Goal: Transaction & Acquisition: Purchase product/service

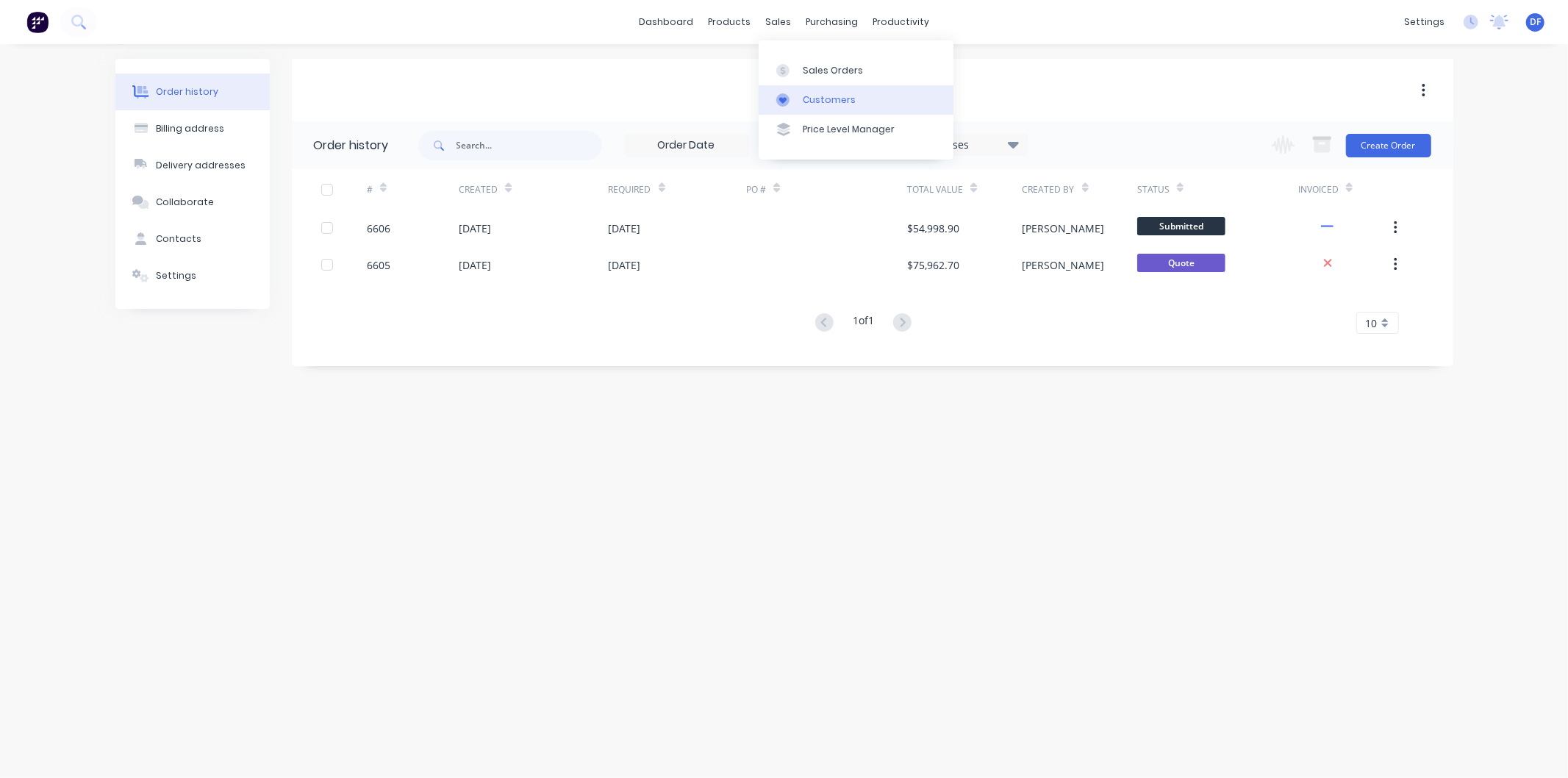
click at [829, 97] on div "Customers" at bounding box center [829, 100] width 53 height 13
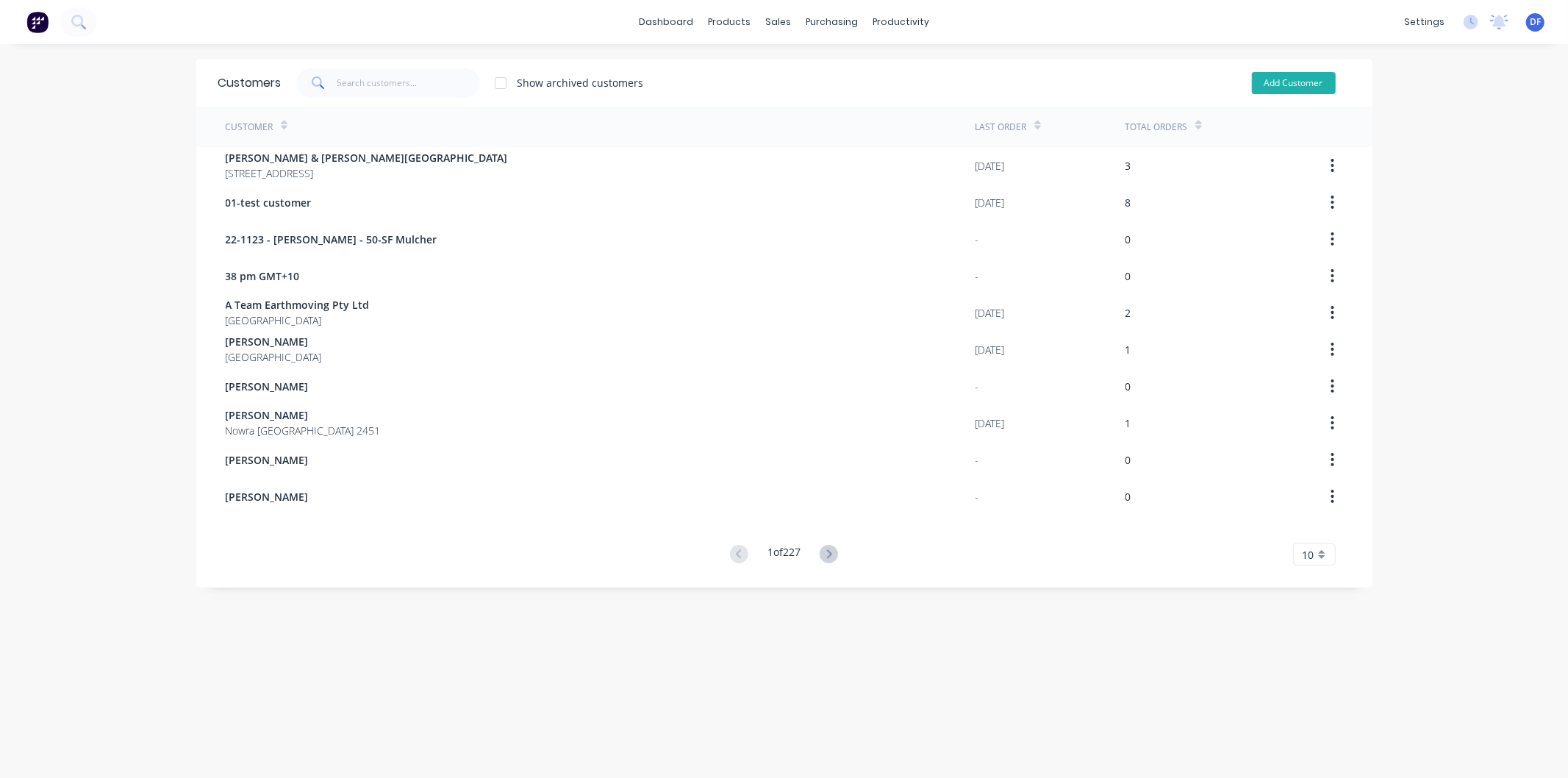
click at [1283, 82] on button "Add Customer" at bounding box center [1293, 83] width 84 height 22
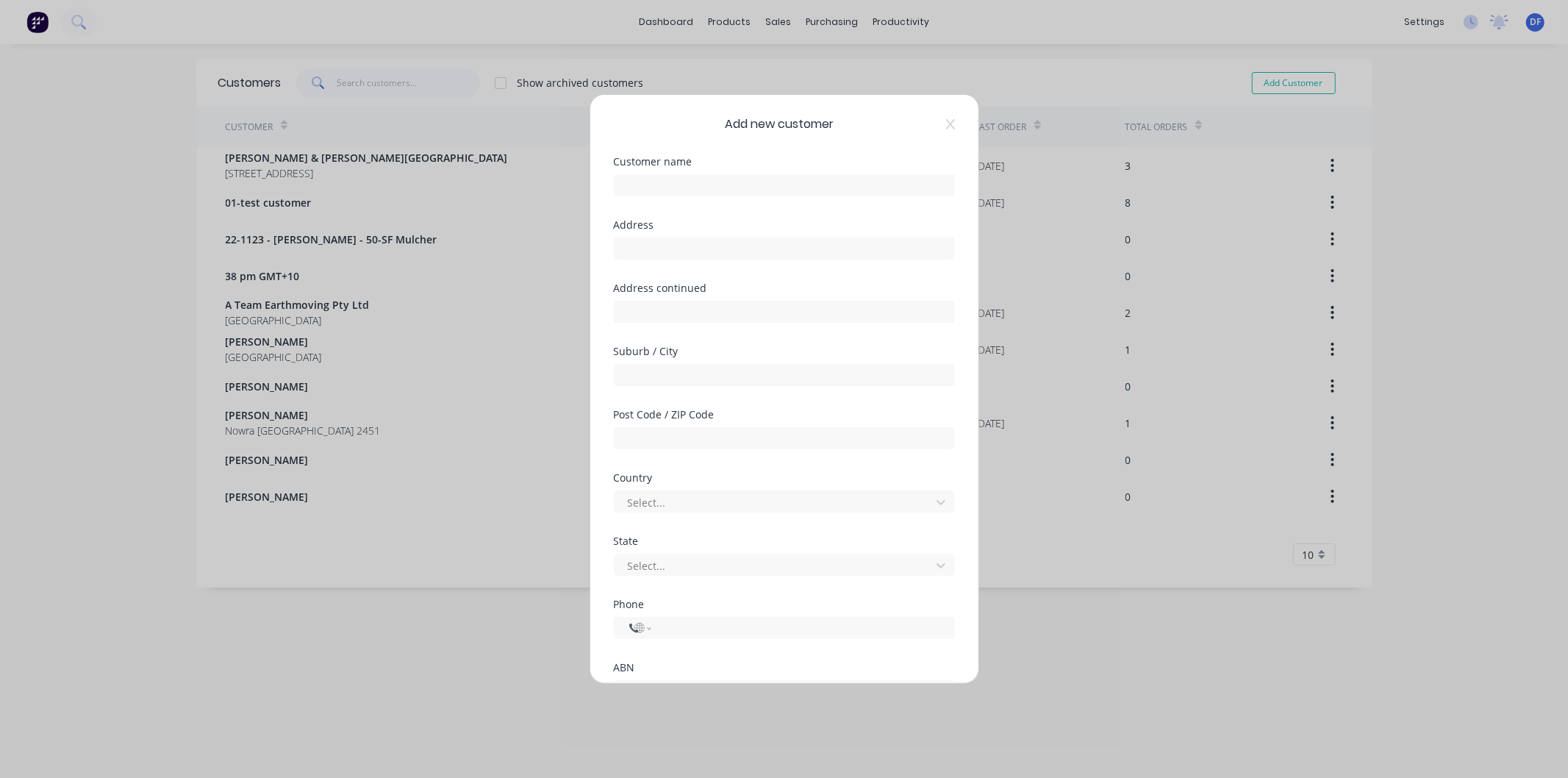
select select "AU"
click at [641, 178] on input "text" at bounding box center [784, 185] width 341 height 22
type input "[PERSON_NAME]"
drag, startPoint x: 691, startPoint y: 185, endPoint x: 618, endPoint y: 184, distance: 73.0
click at [618, 184] on input "[PERSON_NAME]" at bounding box center [784, 185] width 341 height 22
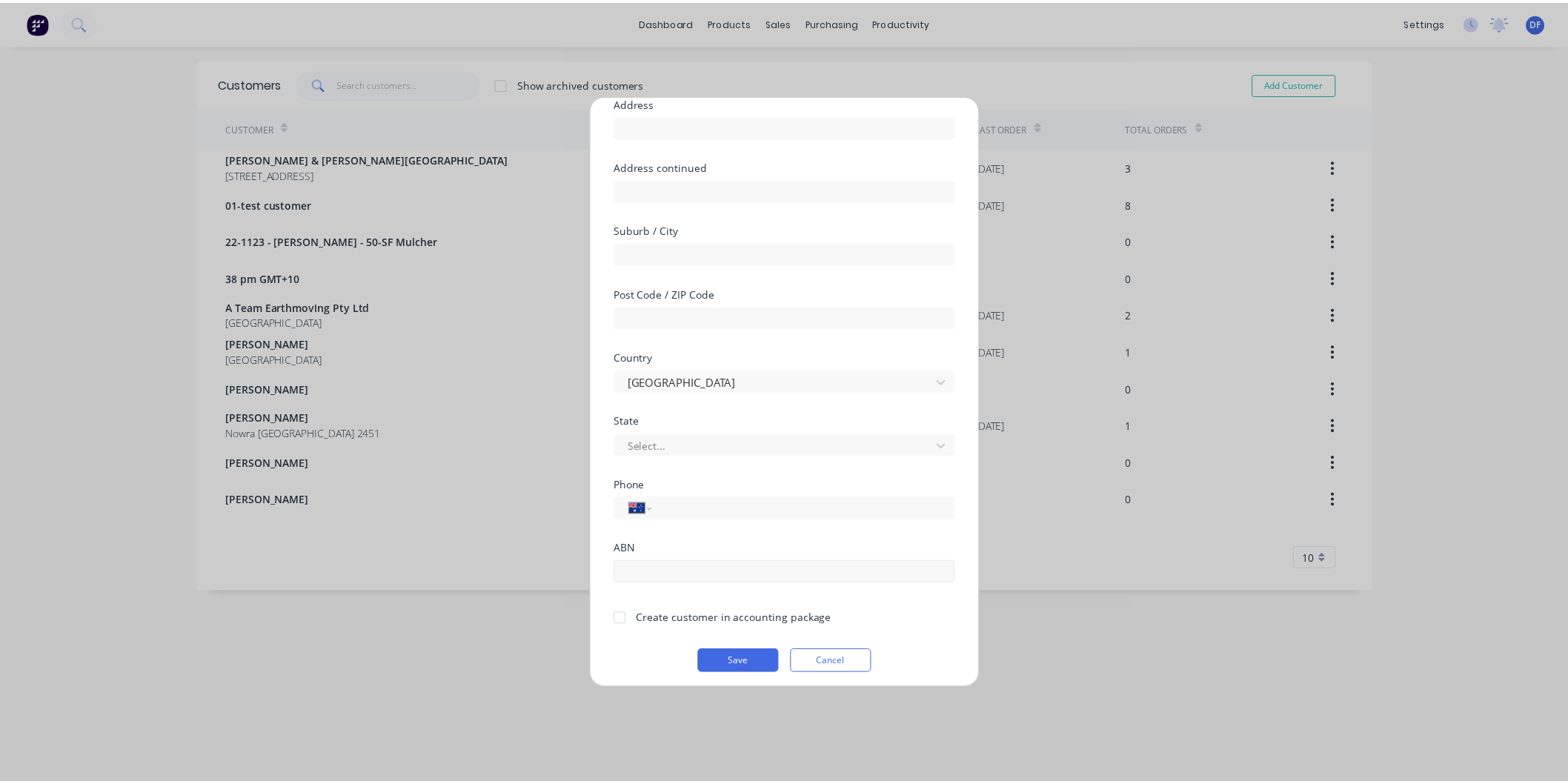
scroll to position [129, 0]
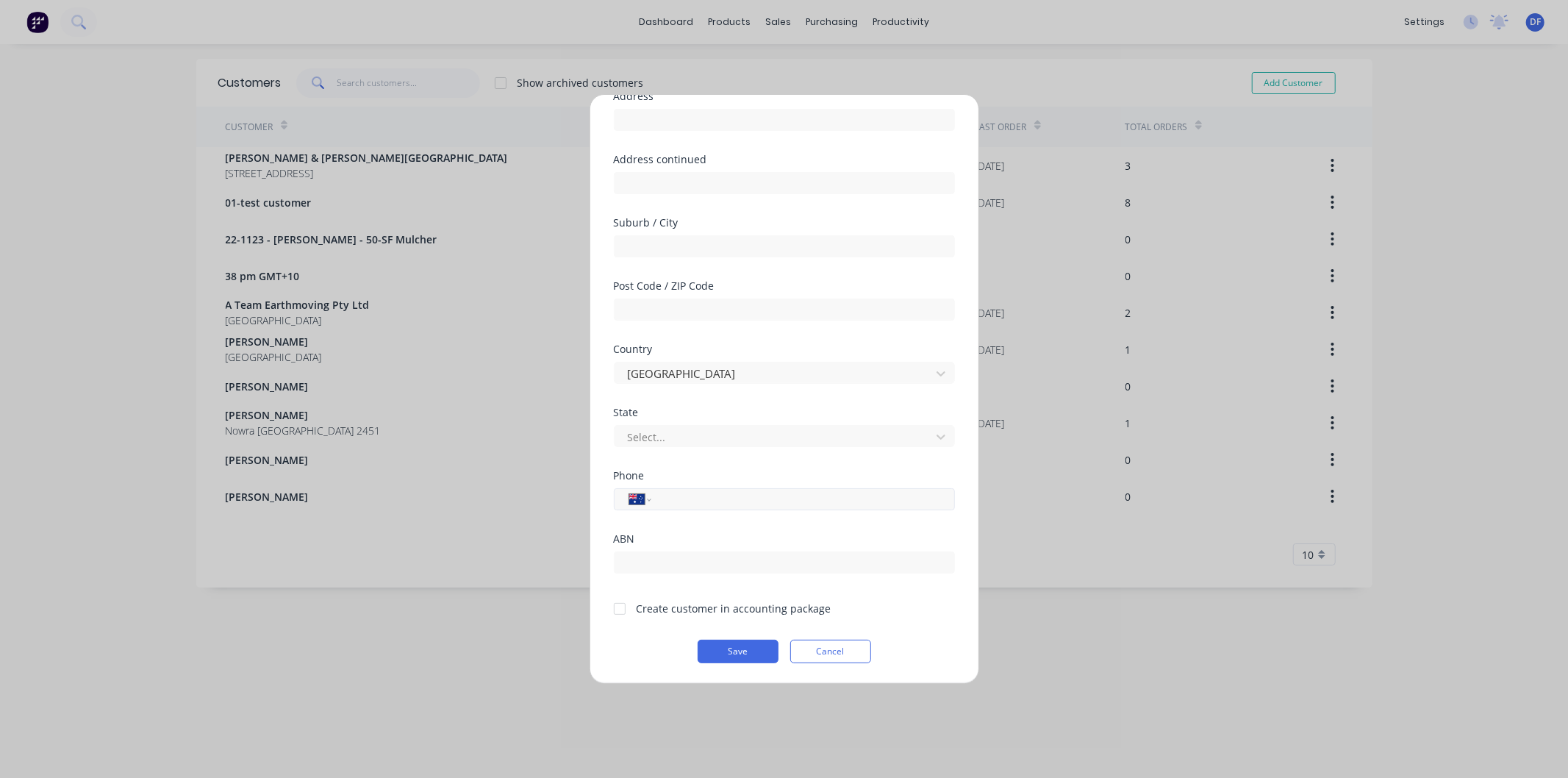
type input "[PERSON_NAME]"
click at [674, 496] on input "tel" at bounding box center [800, 500] width 278 height 17
click at [618, 607] on div at bounding box center [620, 608] width 30 height 30
click at [673, 497] on input "tel" at bounding box center [800, 500] width 278 height 17
paste input "0437 498 165"
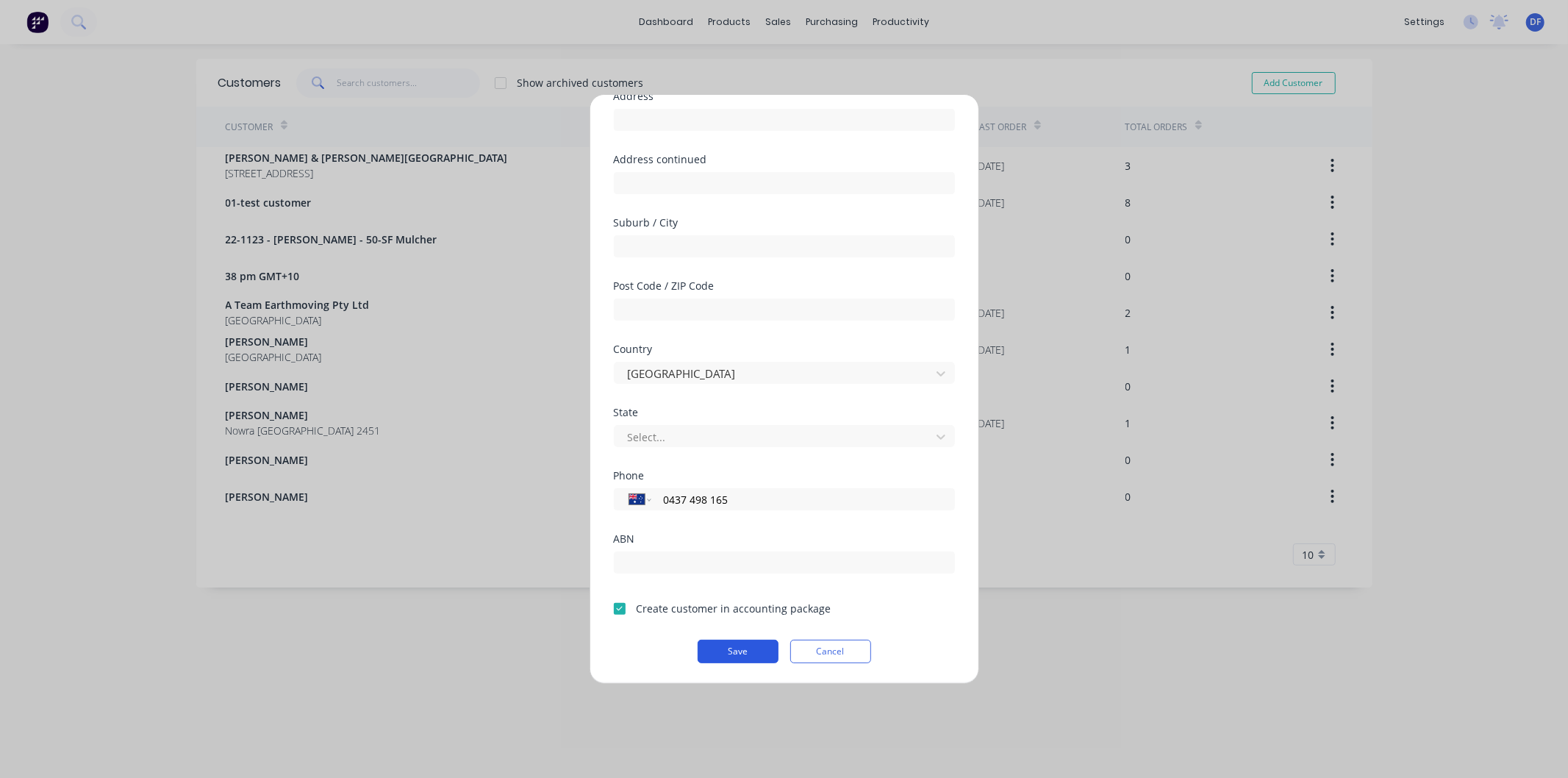
type input "0437 498 165"
click at [743, 656] on button "Save" at bounding box center [738, 652] width 81 height 23
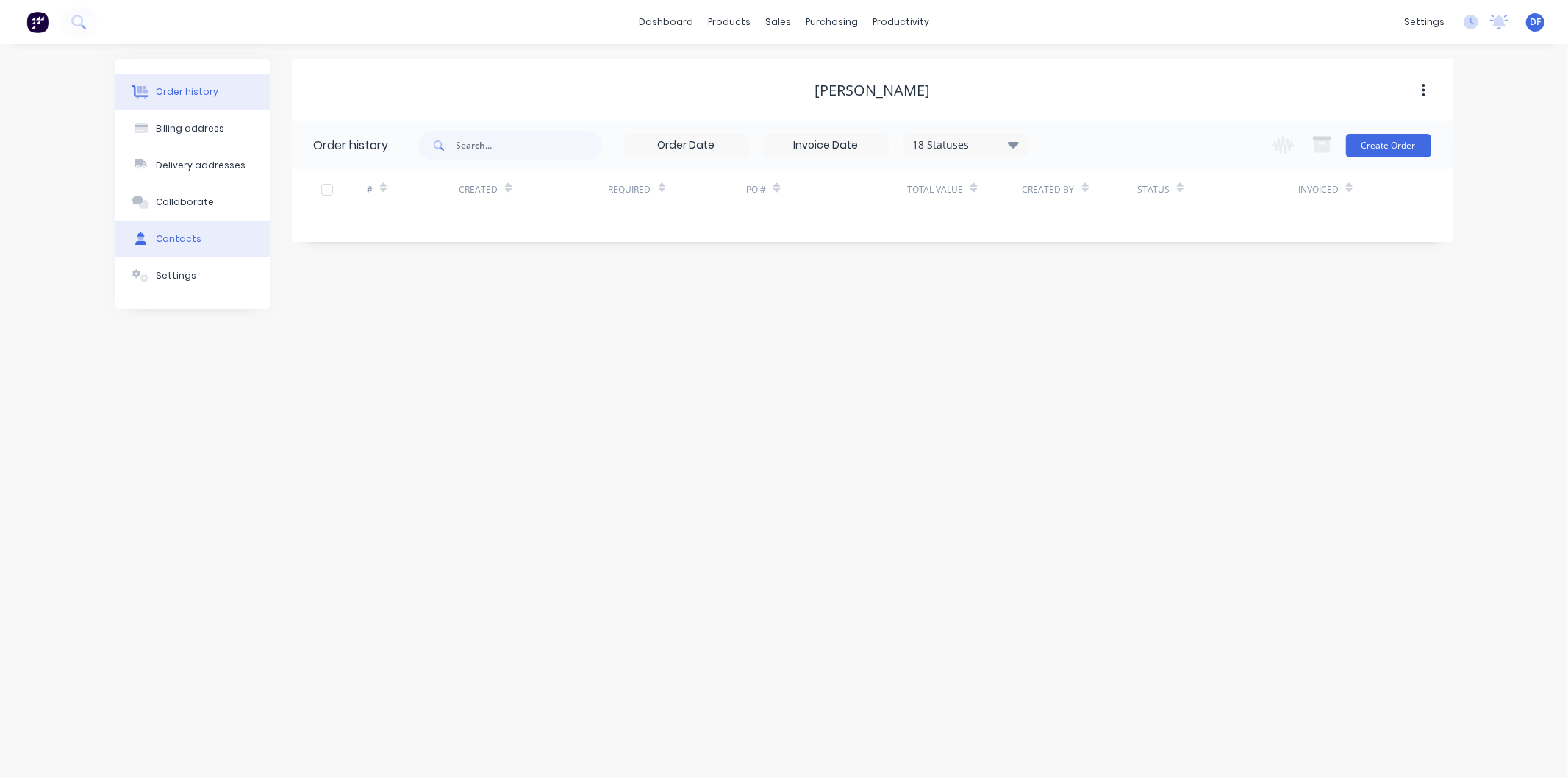
click at [193, 245] on button "Contacts" at bounding box center [193, 239] width 154 height 37
drag, startPoint x: 1384, startPoint y: 136, endPoint x: 1240, endPoint y: 168, distance: 147.5
click at [1383, 136] on button "Add contact" at bounding box center [1408, 145] width 67 height 22
select select "AU"
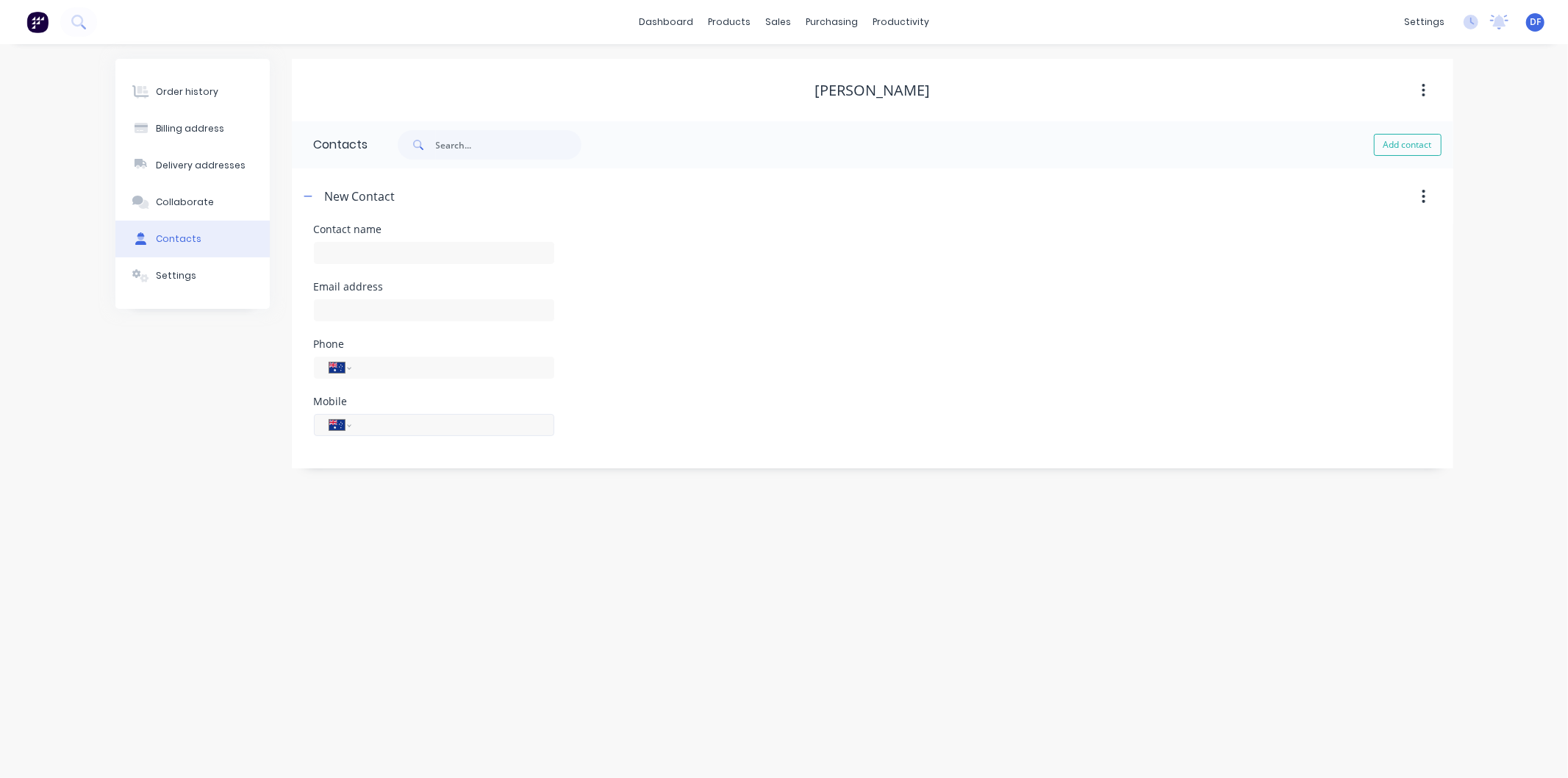
click at [378, 424] on input "tel" at bounding box center [449, 425] width 176 height 17
paste input "0437 498 165"
type input "0437 498 165"
click at [361, 304] on div "Email address" at bounding box center [434, 309] width 240 height 57
click at [342, 311] on input "text" at bounding box center [434, 321] width 240 height 22
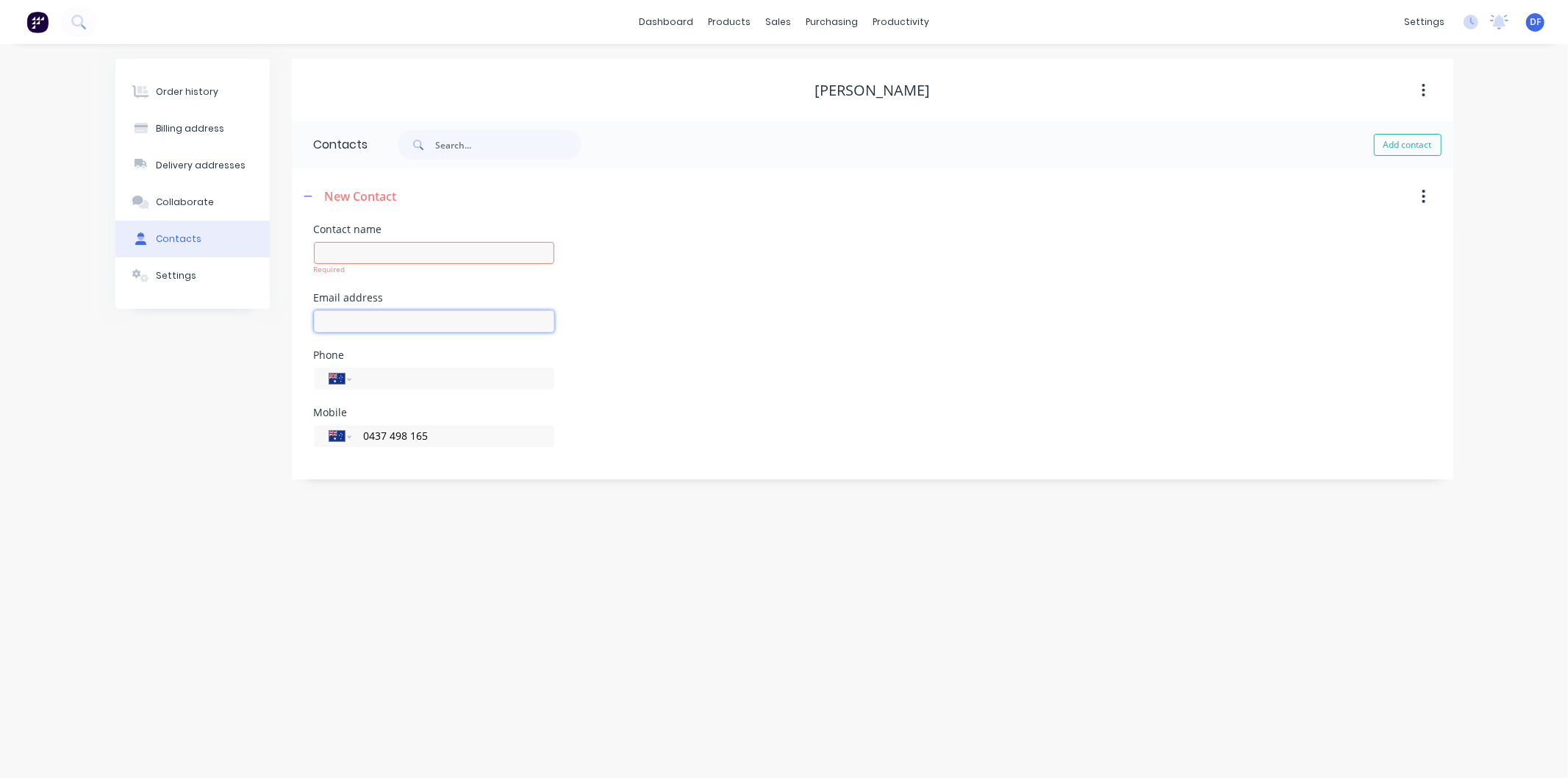
paste input "[PERSON_NAME][EMAIL_ADDRESS][DOMAIN_NAME]"
click at [358, 244] on input "text" at bounding box center [434, 253] width 240 height 22
click at [324, 318] on input "[PERSON_NAME][EMAIL_ADDRESS][DOMAIN_NAME]" at bounding box center [434, 321] width 240 height 22
click at [494, 314] on input "[PERSON_NAME][EMAIL_ADDRESS][DOMAIN_NAME]" at bounding box center [434, 321] width 240 height 22
type input "[PERSON_NAME][EMAIL_ADDRESS][DOMAIN_NAME]"
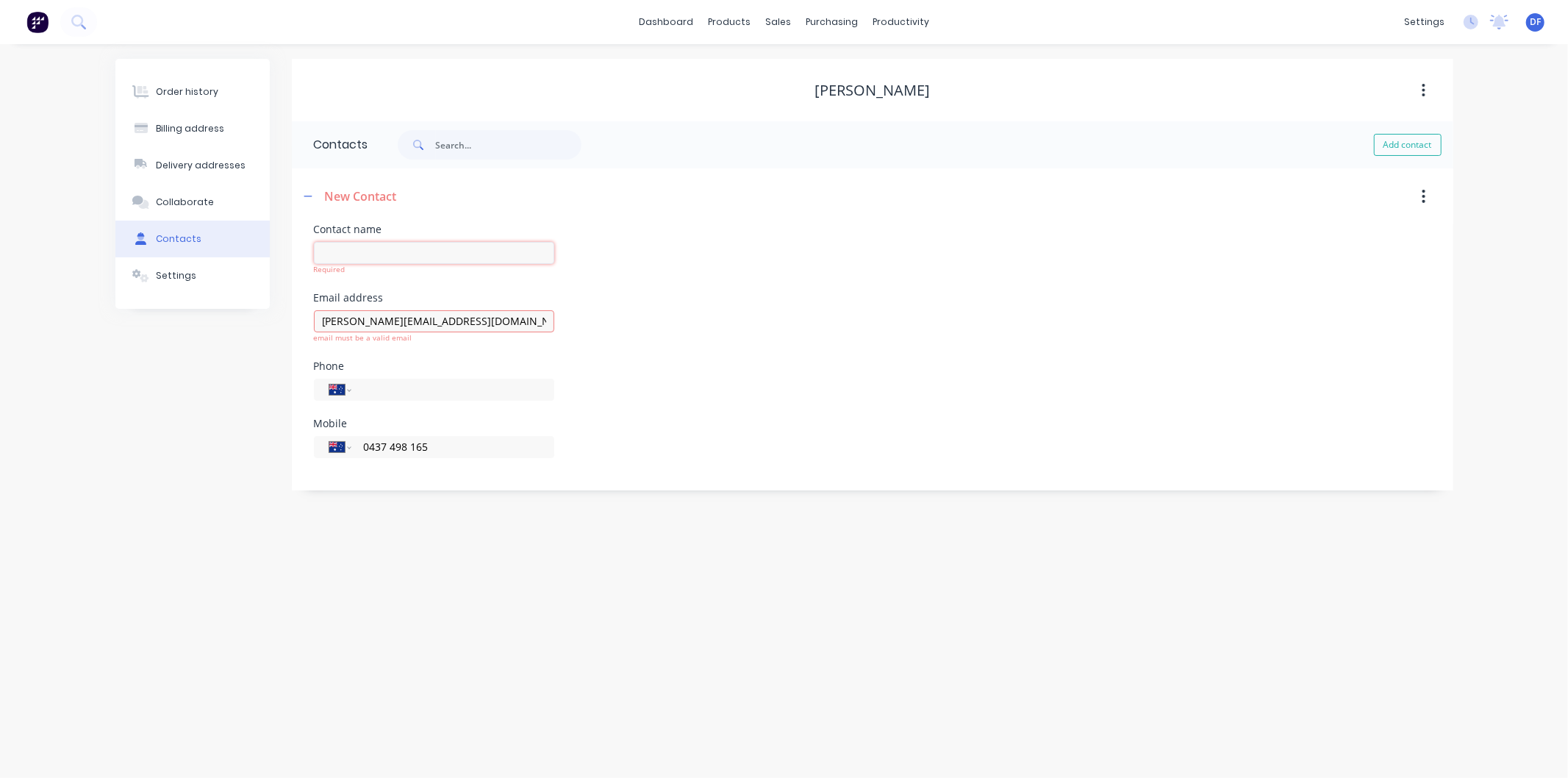
click at [343, 253] on input "text" at bounding box center [434, 253] width 240 height 22
type input "[PERSON_NAME]"
select select "AU"
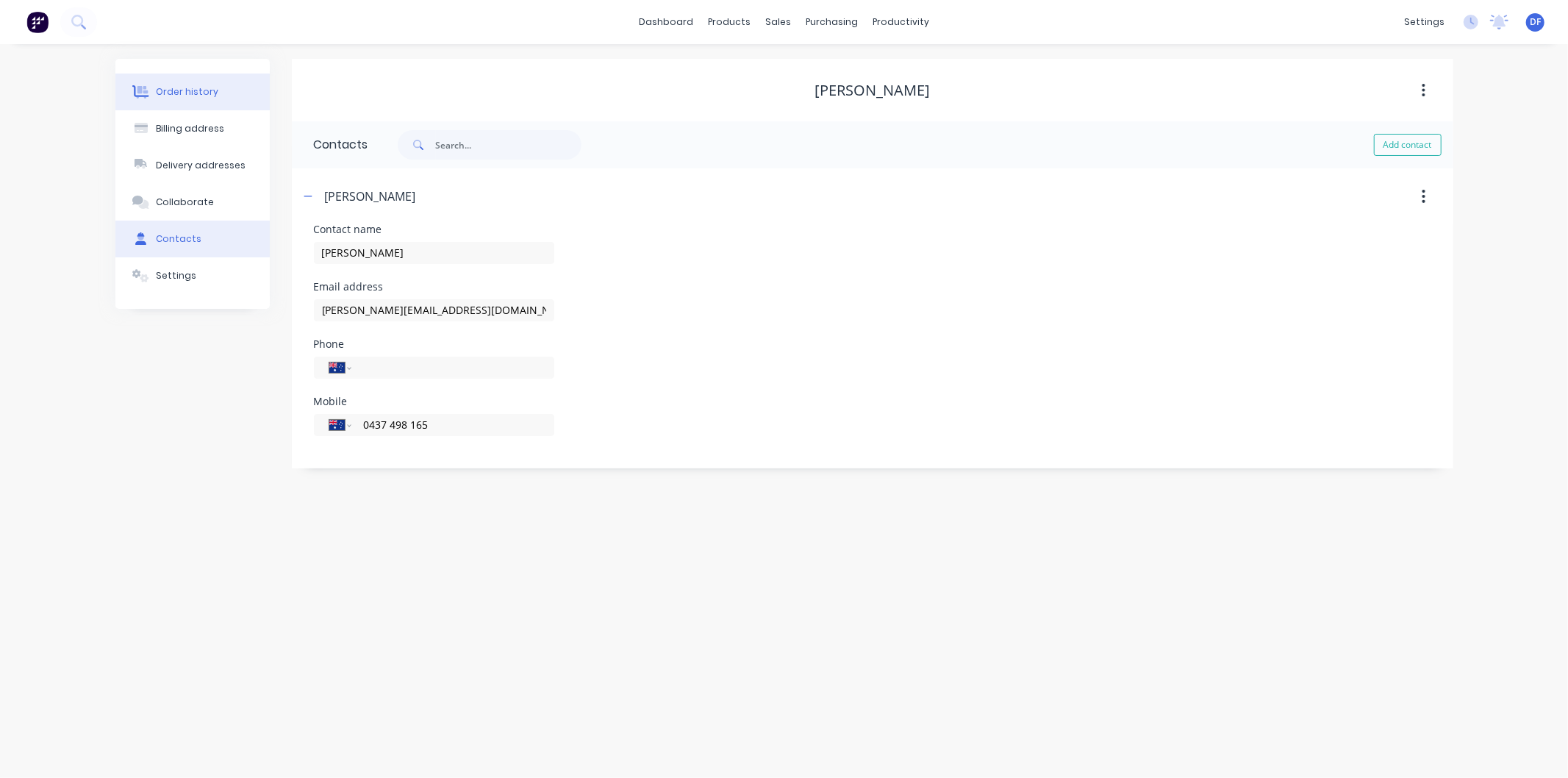
click at [180, 89] on div "Order history" at bounding box center [187, 92] width 63 height 13
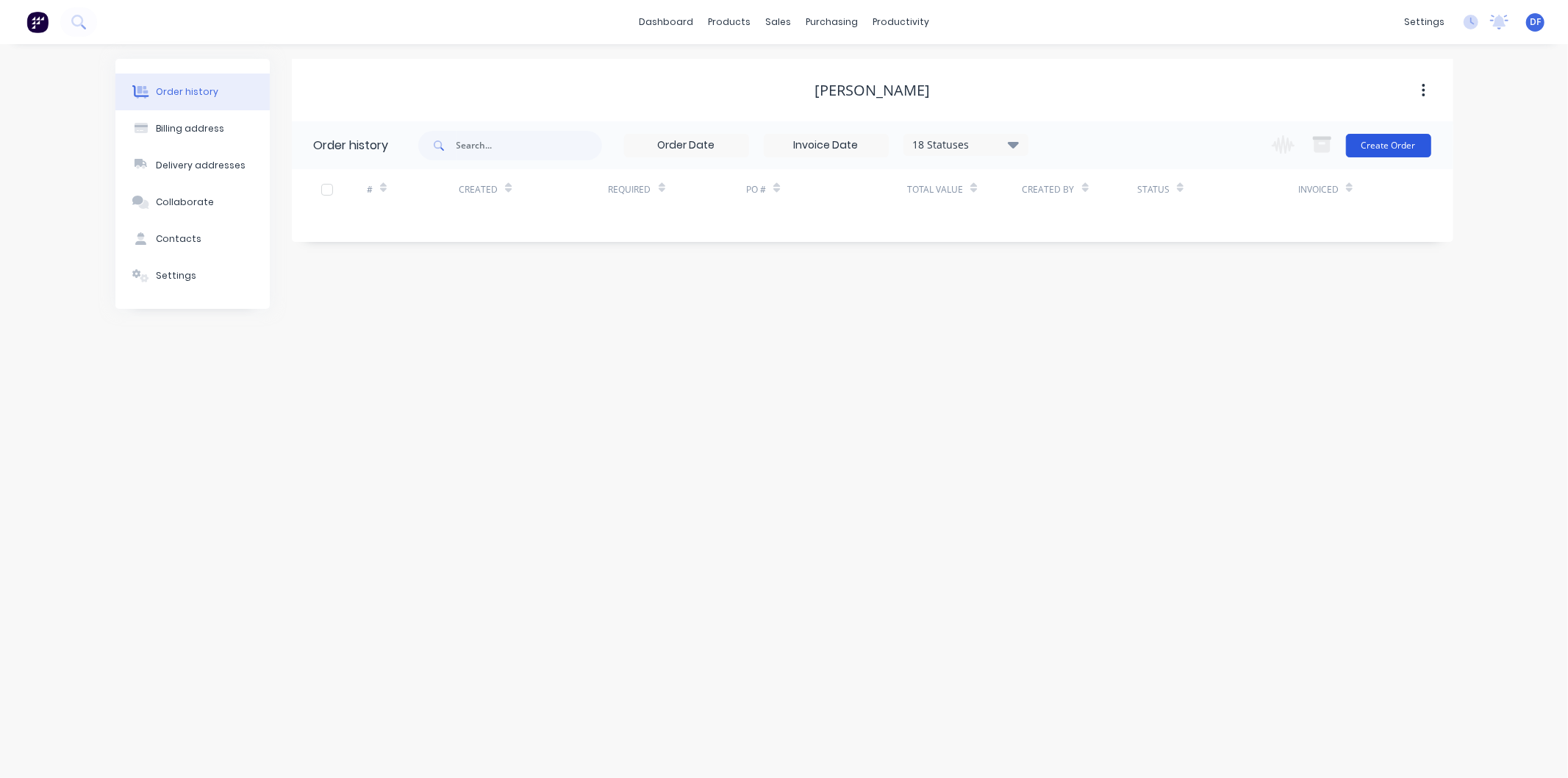
click at [1378, 149] on button "Create Order" at bounding box center [1389, 146] width 85 height 23
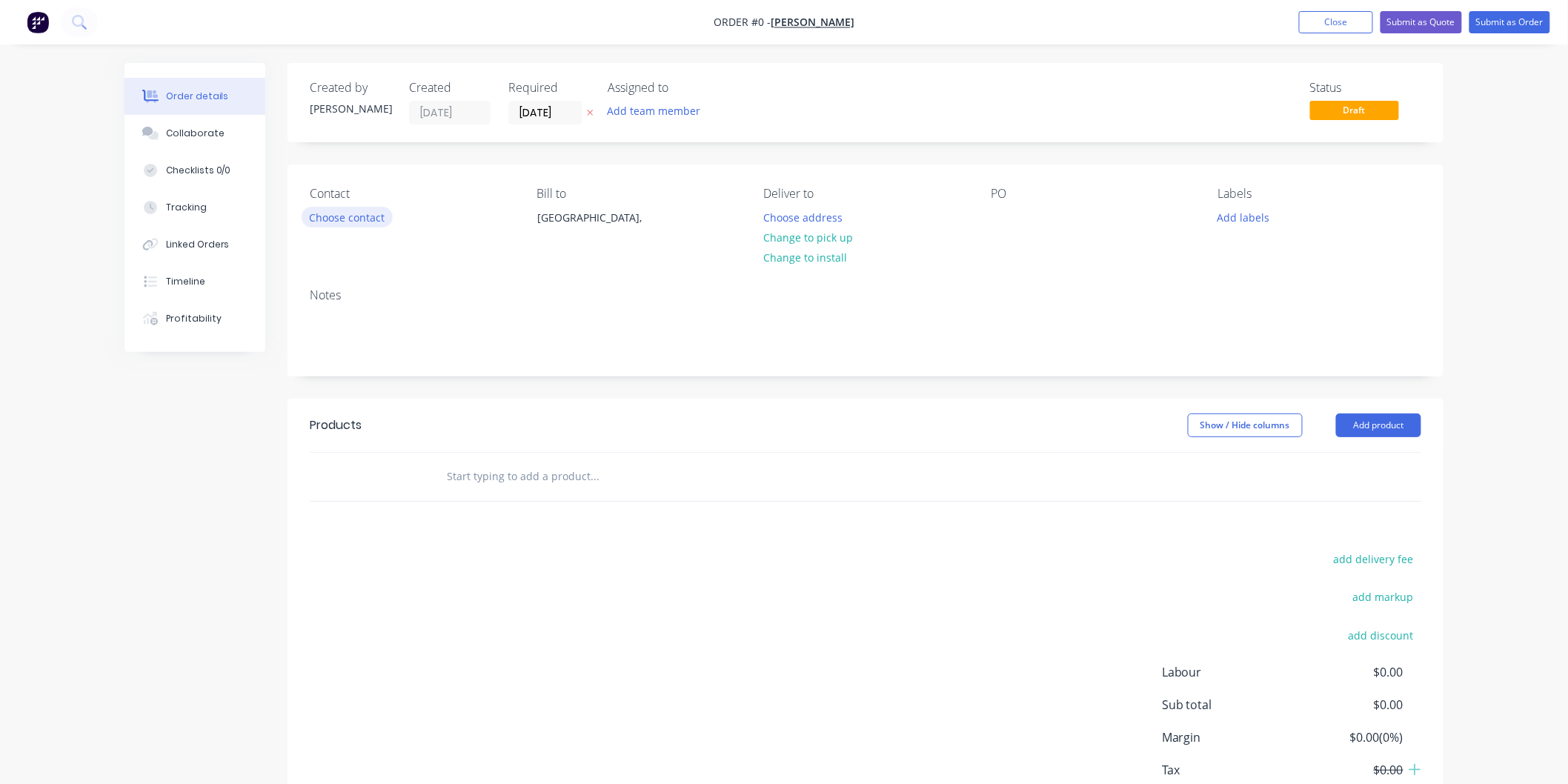
click at [363, 217] on button "Choose contact" at bounding box center [347, 217] width 91 height 20
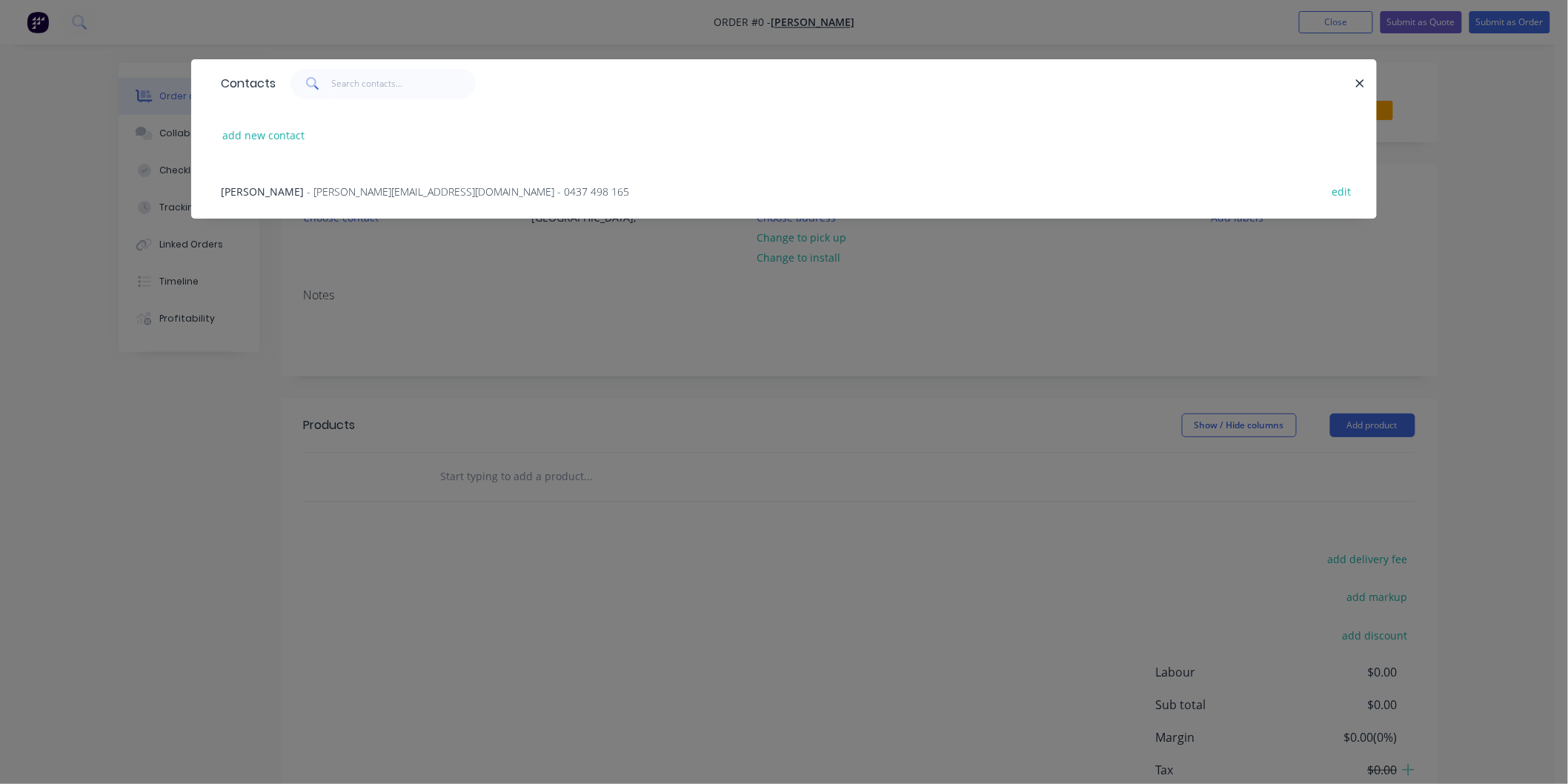
click at [435, 204] on div "[PERSON_NAME] - [PERSON_NAME][EMAIL_ADDRESS][DOMAIN_NAME] - 0437 498 165 edit" at bounding box center [784, 190] width 1142 height 55
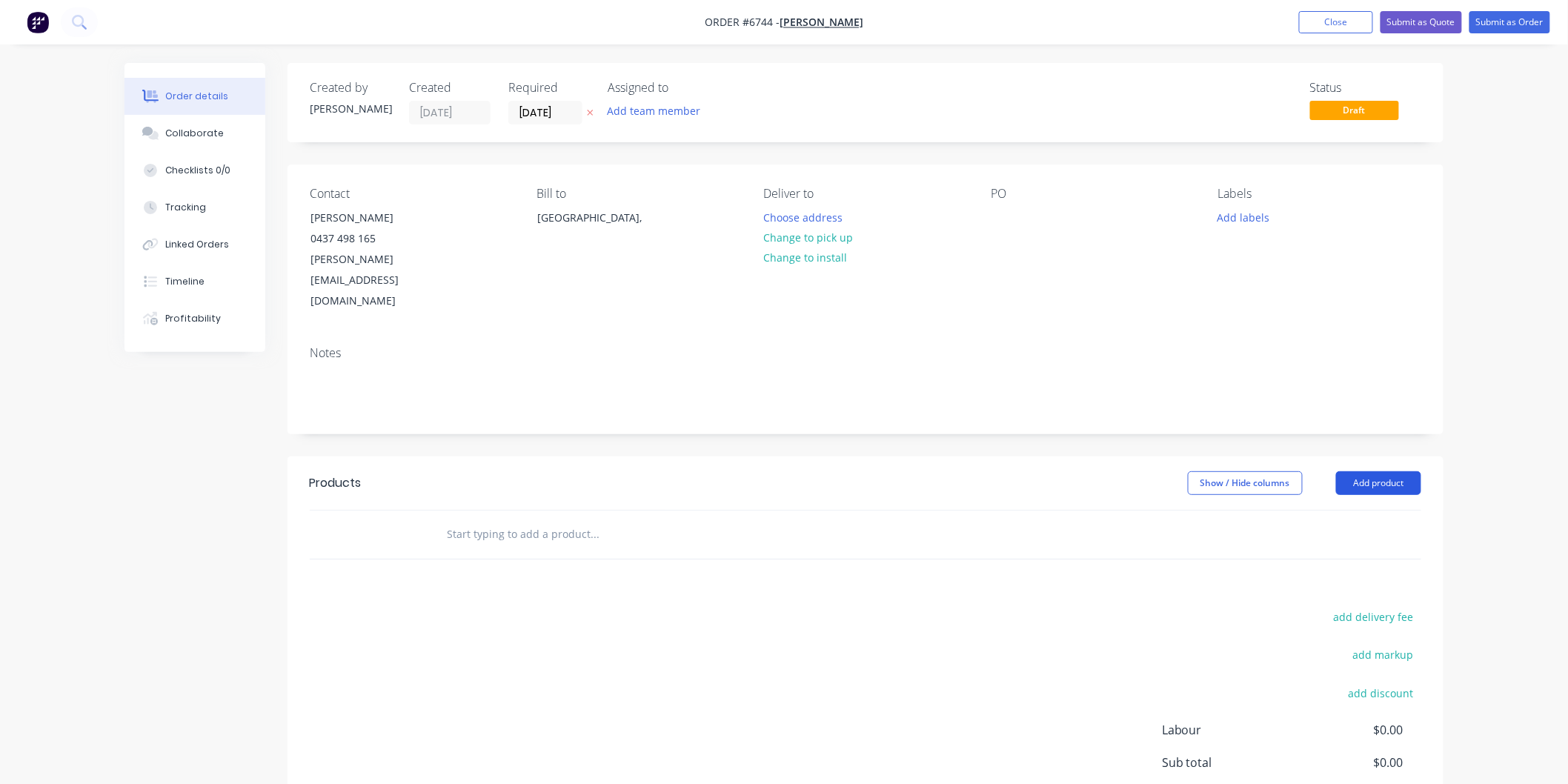
click at [1373, 471] on button "Add product" at bounding box center [1379, 483] width 85 height 23
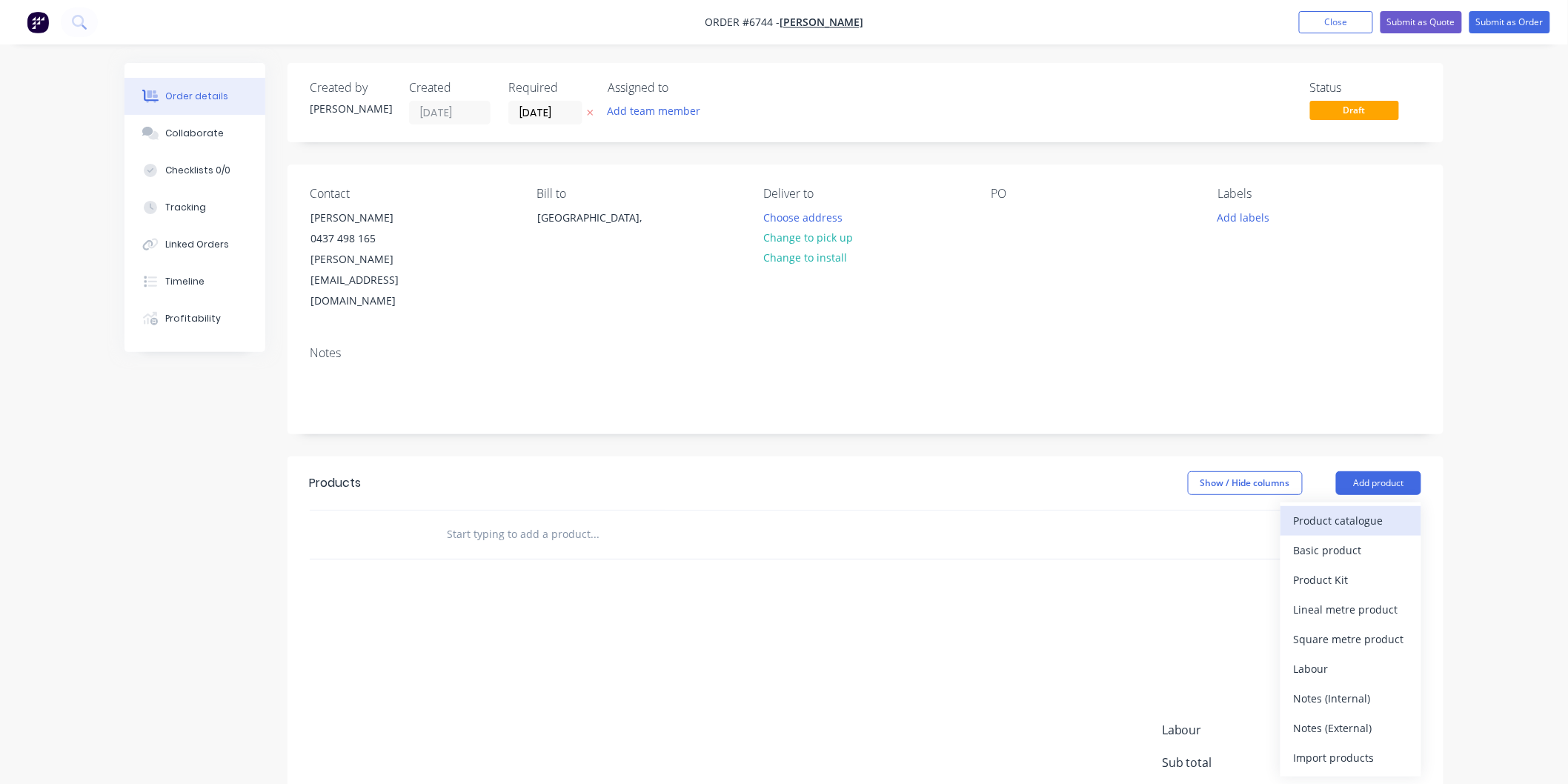
click at [1324, 506] on button "Product catalogue" at bounding box center [1350, 521] width 141 height 30
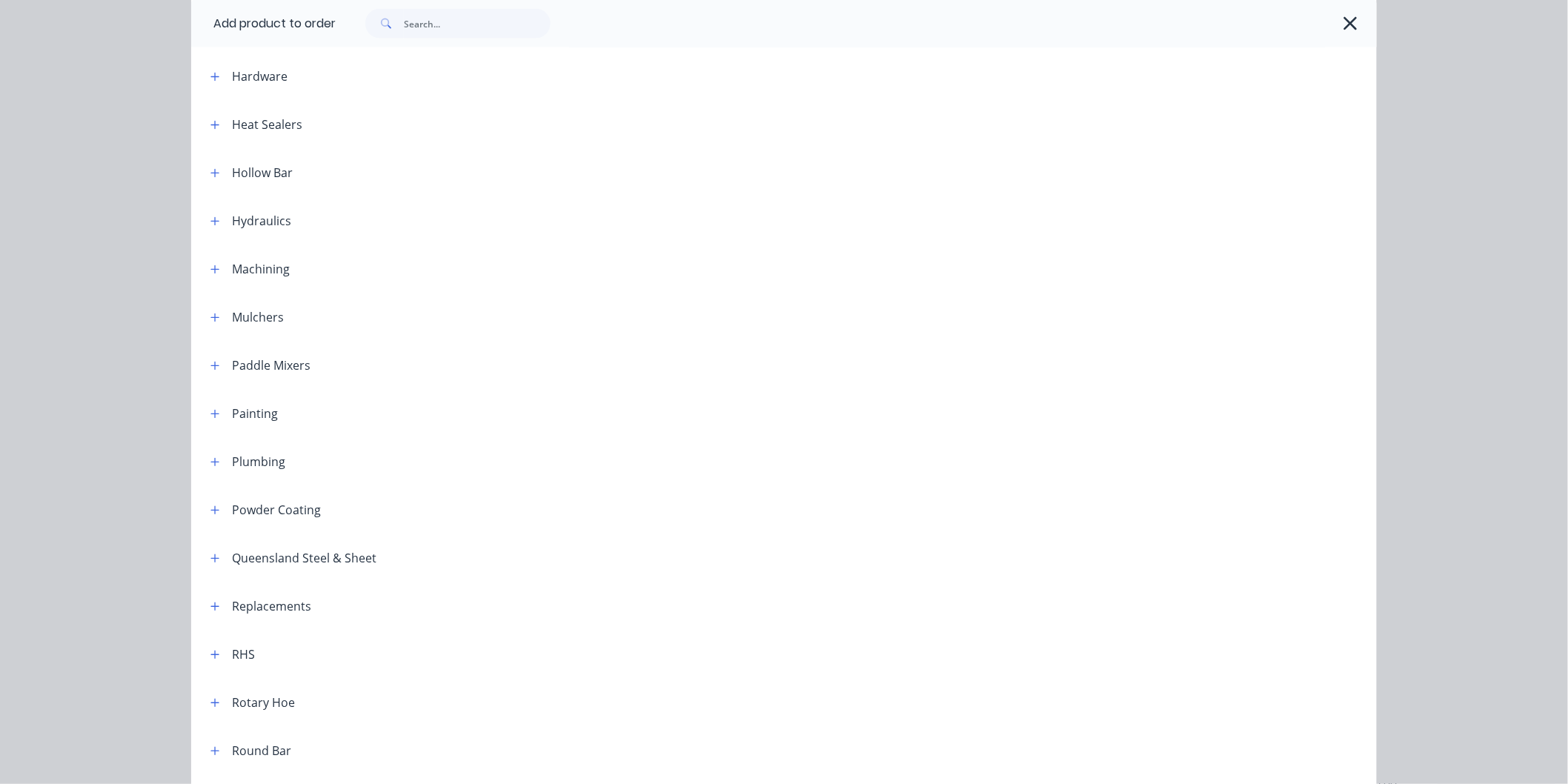
click at [324, 359] on div "Miscellaneous aaKits Aerators Agitator Shaft Angle Anti-Vibration Pad Automatic…" at bounding box center [784, 172] width 1185 height 2360
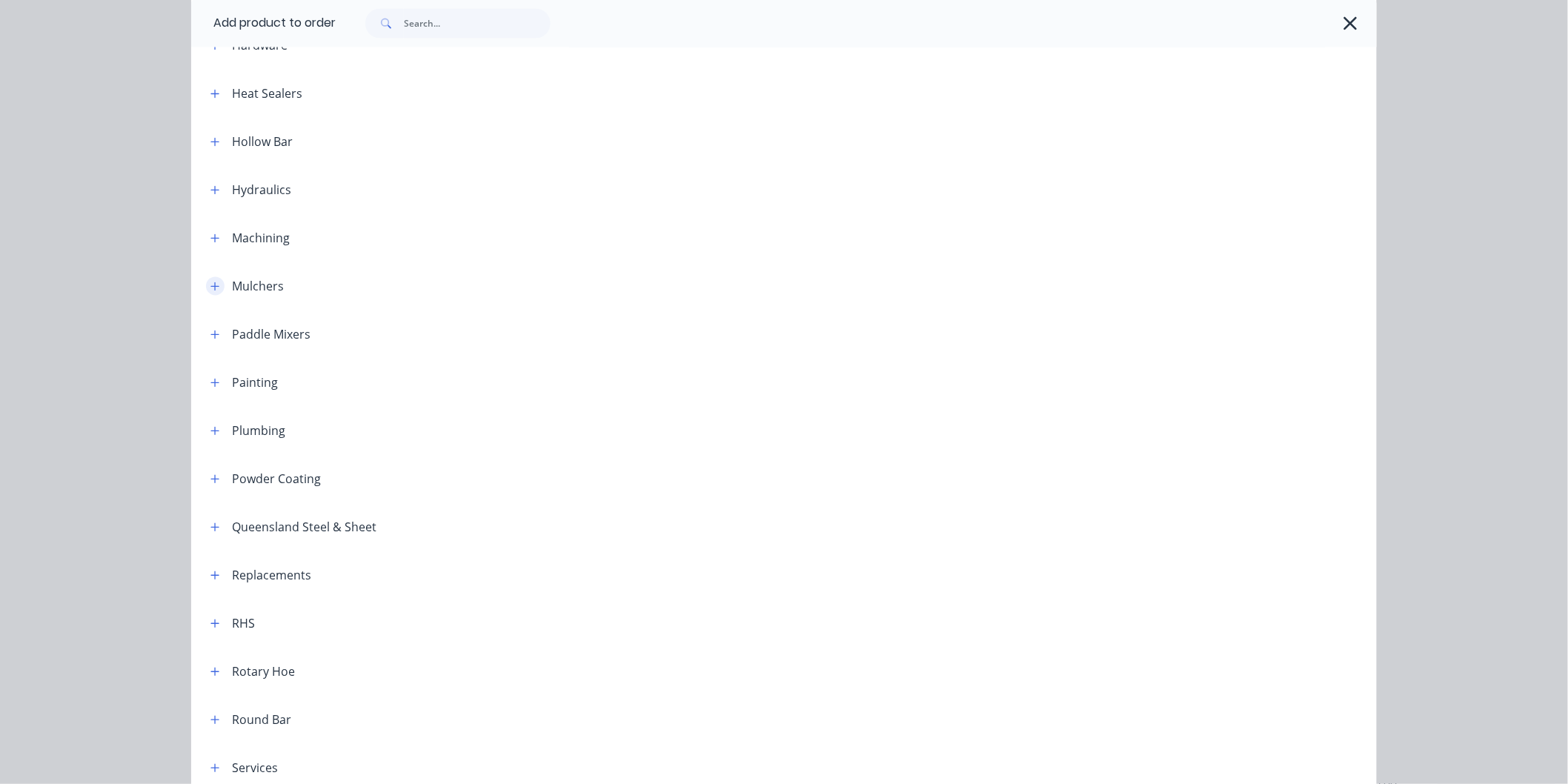
click at [211, 285] on icon "button" at bounding box center [215, 287] width 9 height 11
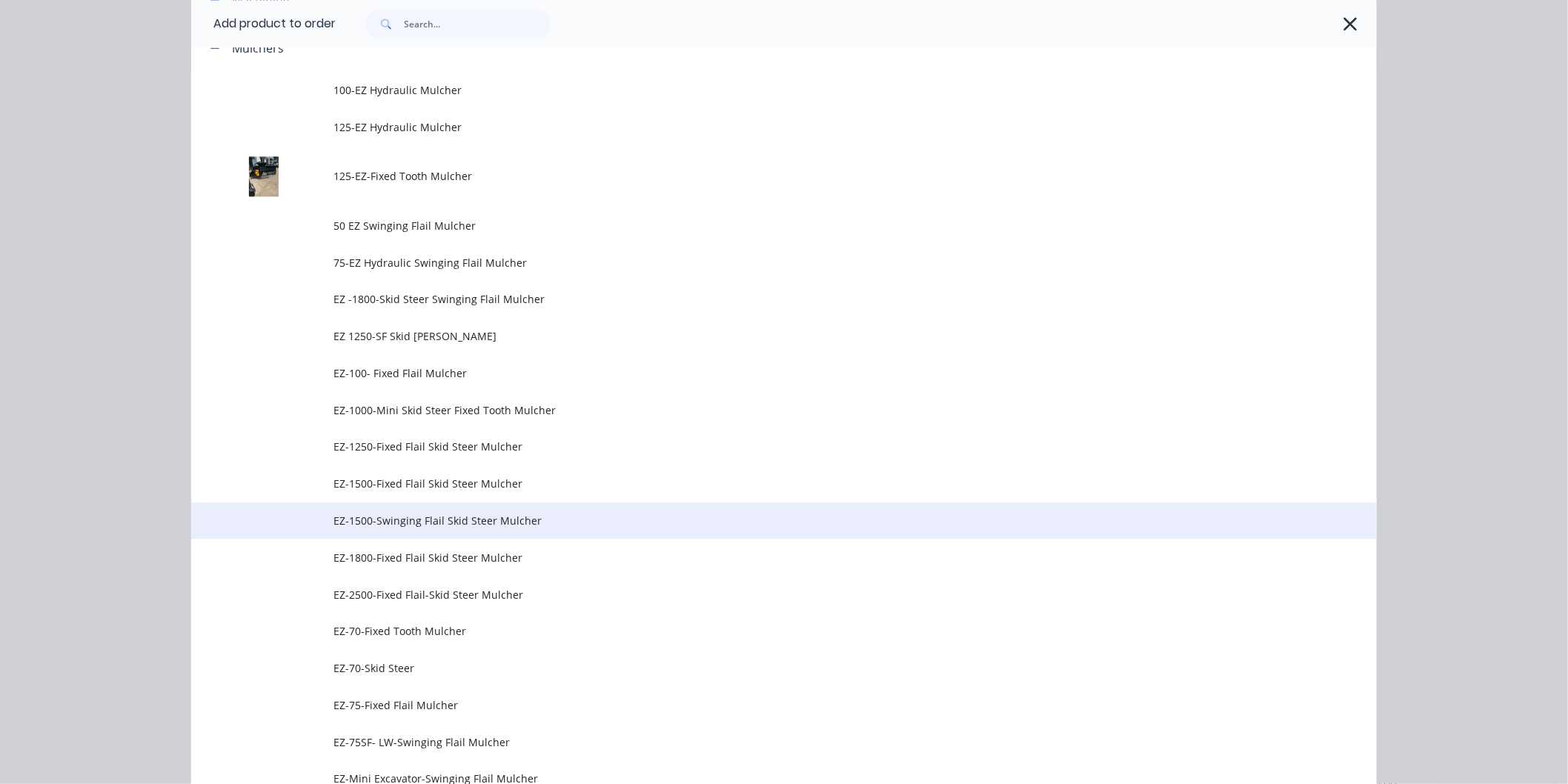
scroll to position [1399, 0]
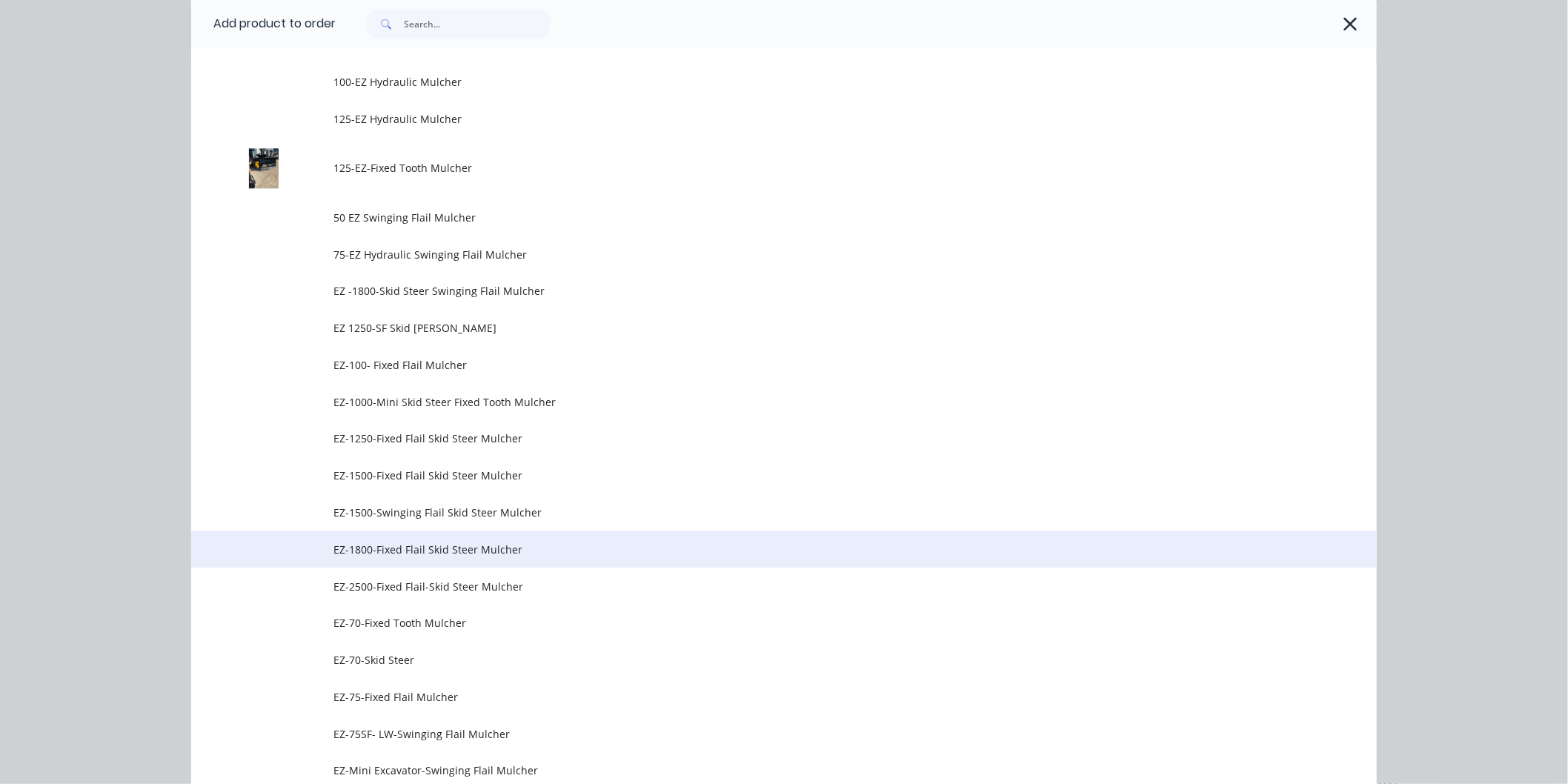
click at [426, 550] on span "EZ-1800-Fixed Flail Skid Steer Mulcher" at bounding box center [750, 550] width 835 height 16
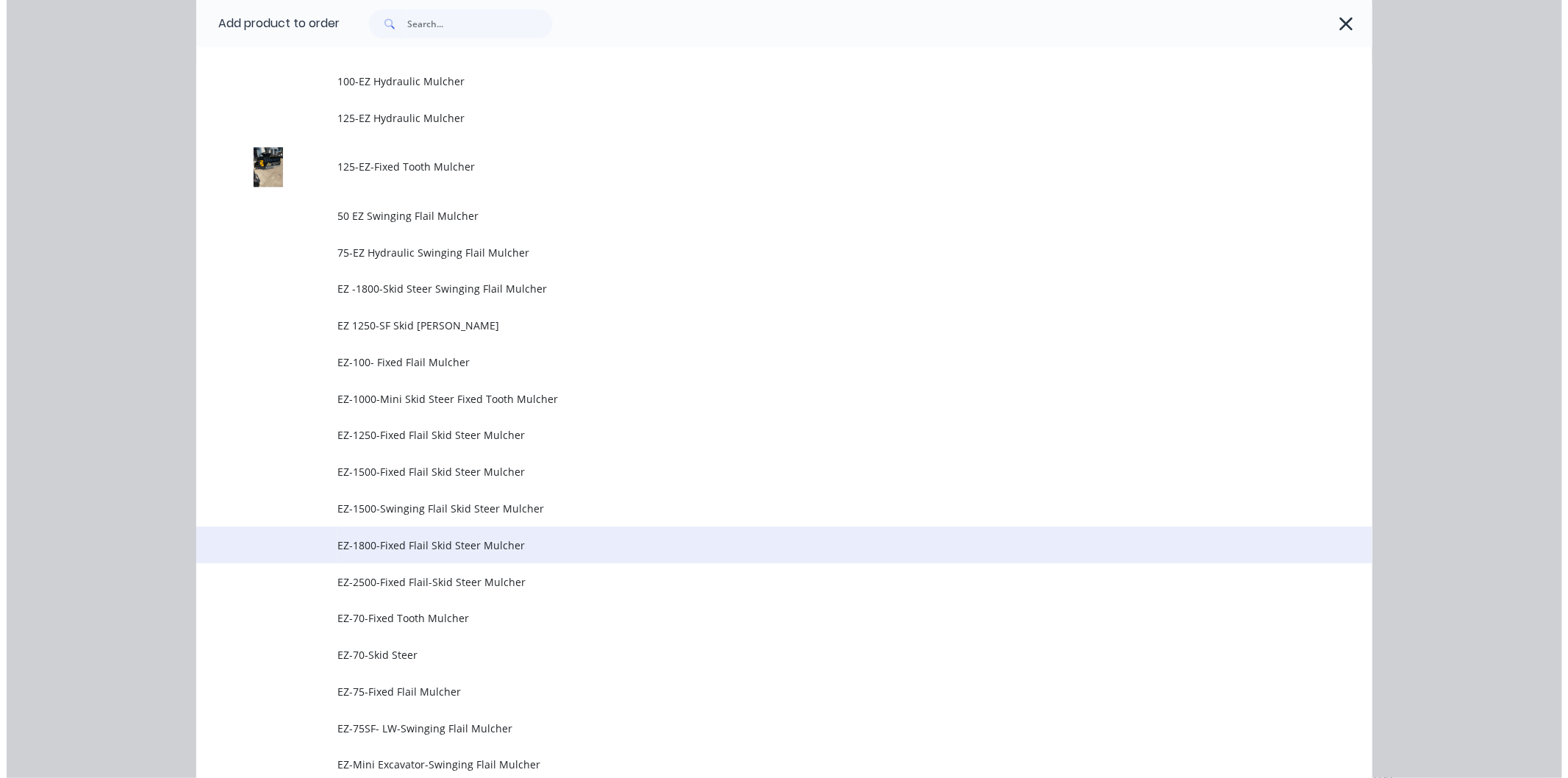
scroll to position [0, 0]
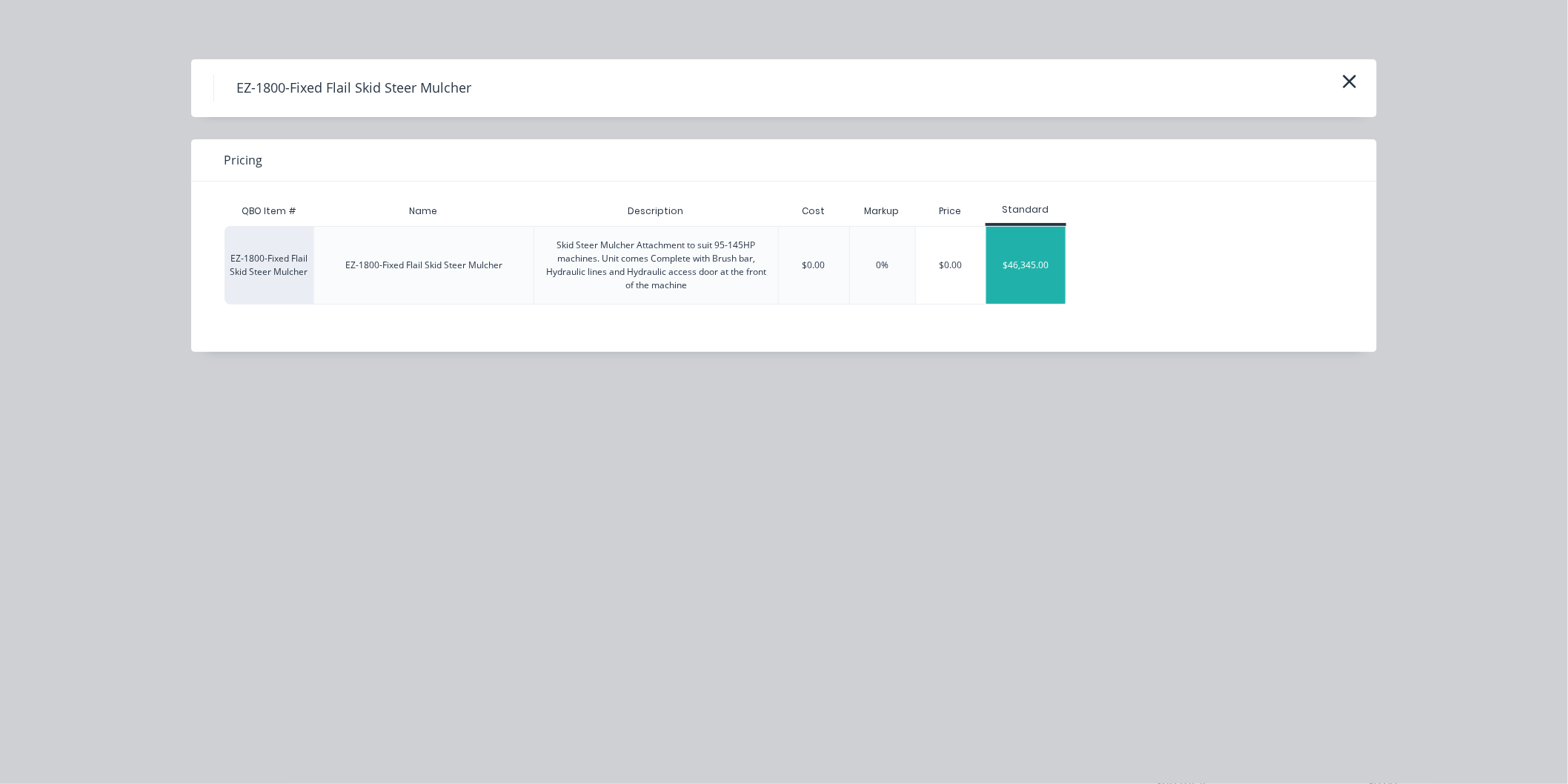
click at [1027, 263] on div "$46,345.00" at bounding box center [1026, 264] width 80 height 77
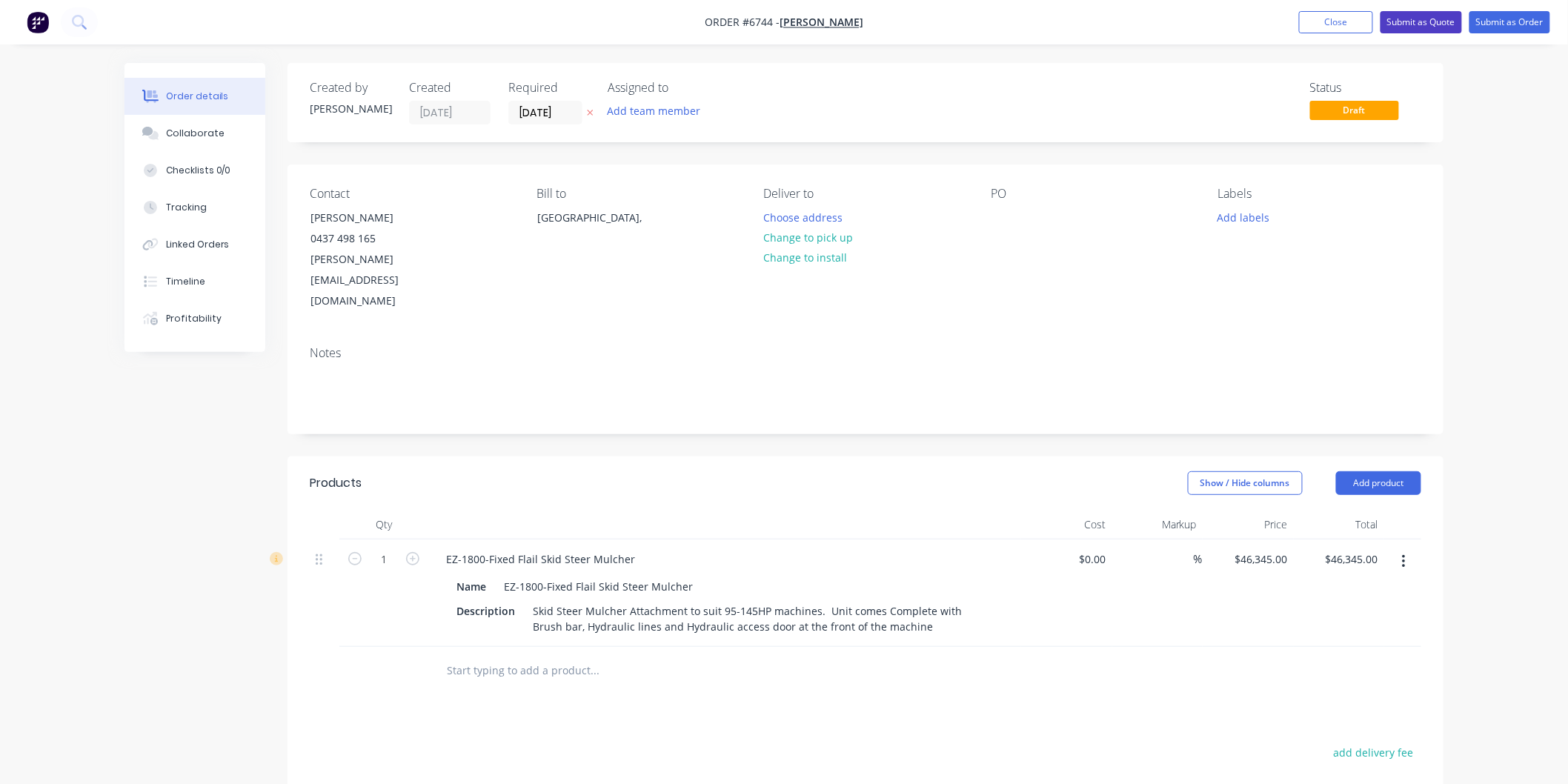
click at [1426, 17] on button "Submit as Quote" at bounding box center [1421, 21] width 82 height 22
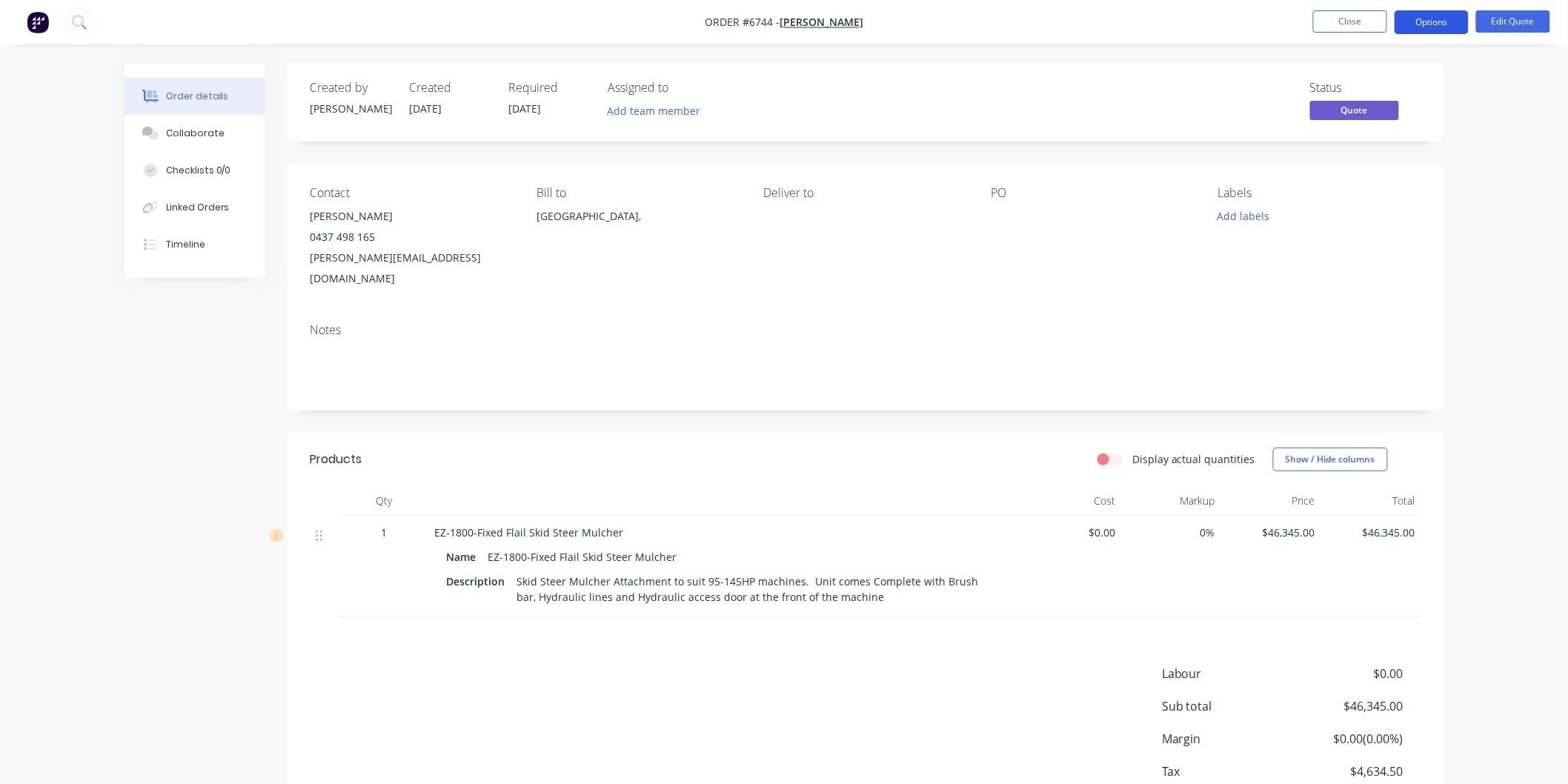
click at [1424, 20] on button "Options" at bounding box center [1432, 22] width 74 height 23
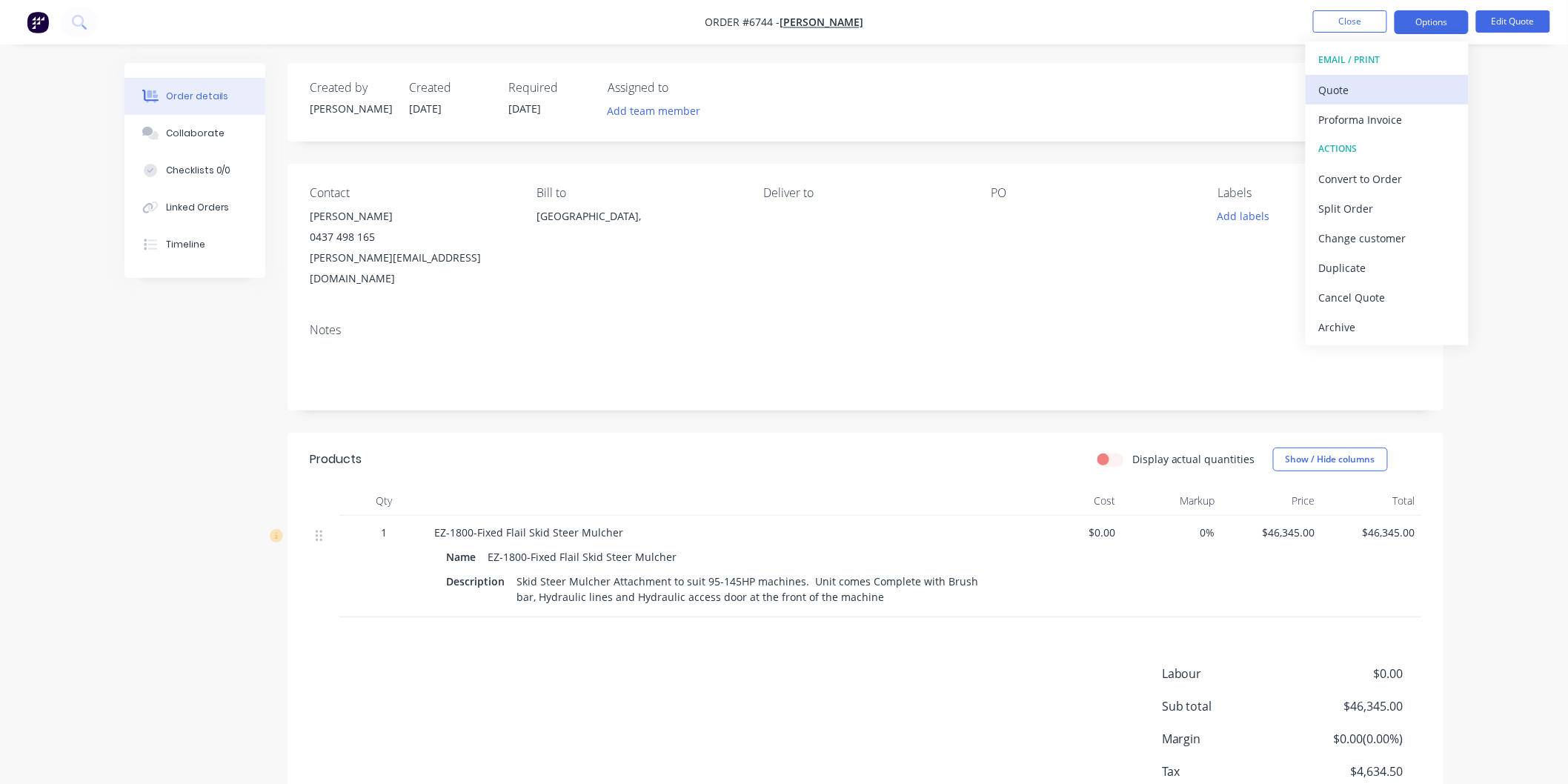
click at [1335, 86] on div "Quote" at bounding box center [1387, 90] width 136 height 21
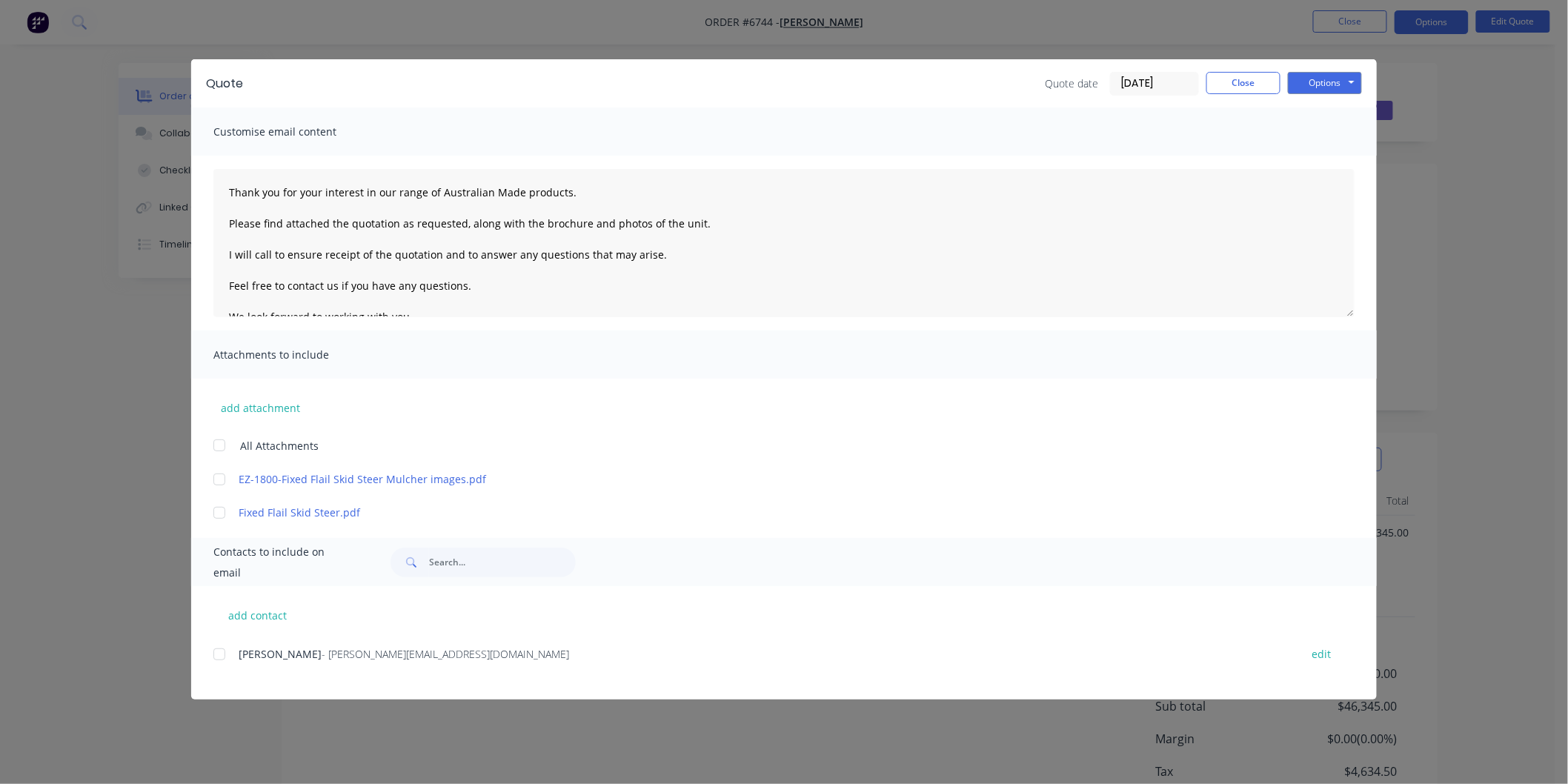
click at [222, 653] on div at bounding box center [220, 654] width 30 height 30
click at [223, 187] on textarea "Thank you for your interest in our range of Australian Made products. Please fi…" at bounding box center [784, 243] width 1142 height 149
click at [707, 253] on textarea "[PERSON_NAME] Thank you for your interest in our range of Australian Made produ…" at bounding box center [784, 243] width 1142 height 149
type textarea "[PERSON_NAME] Thank you for your interest in our range of Australian Made produ…"
click at [1324, 80] on button "Options" at bounding box center [1325, 83] width 74 height 22
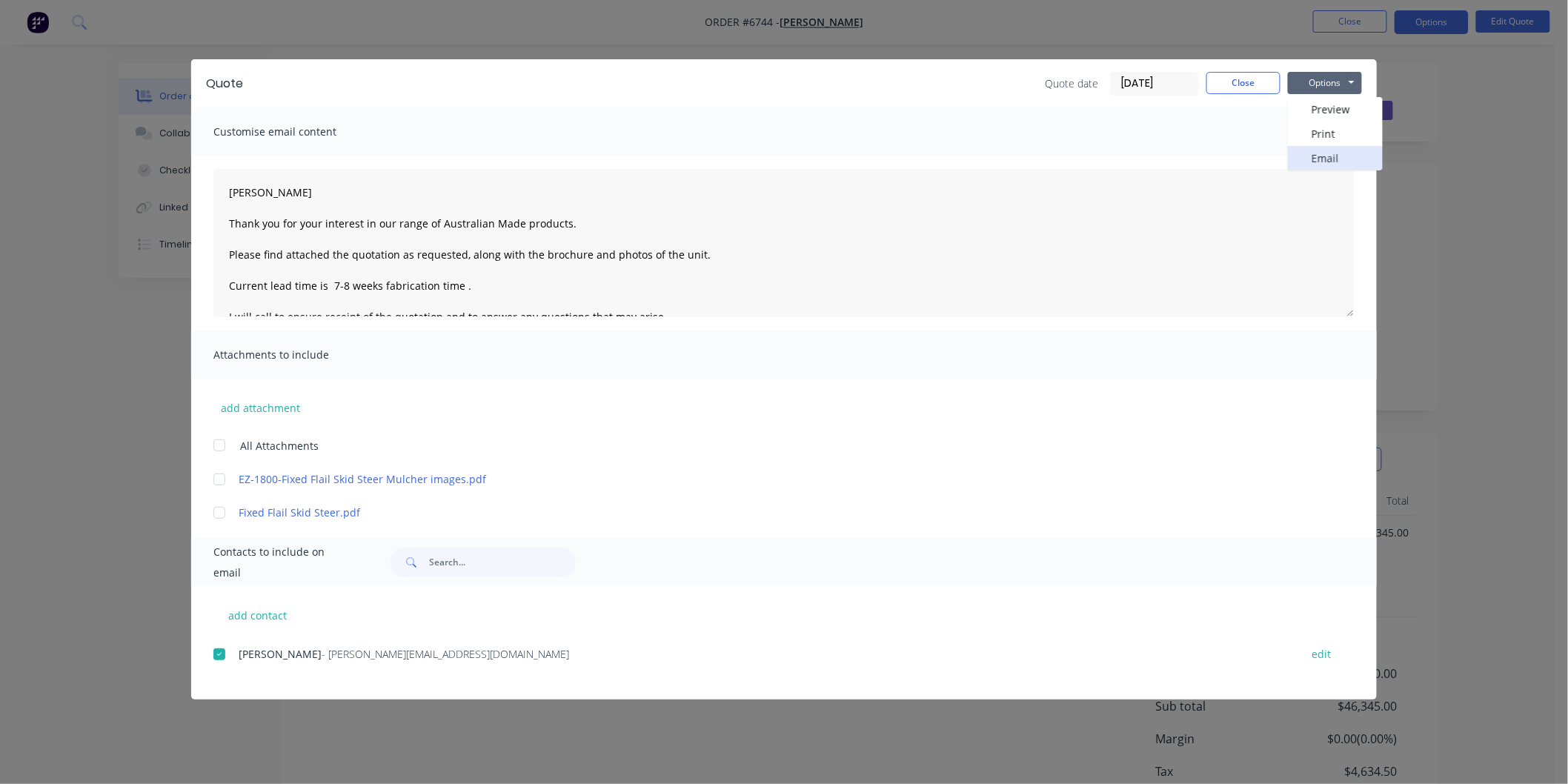
click at [1320, 157] on button "Email" at bounding box center [1336, 157] width 95 height 24
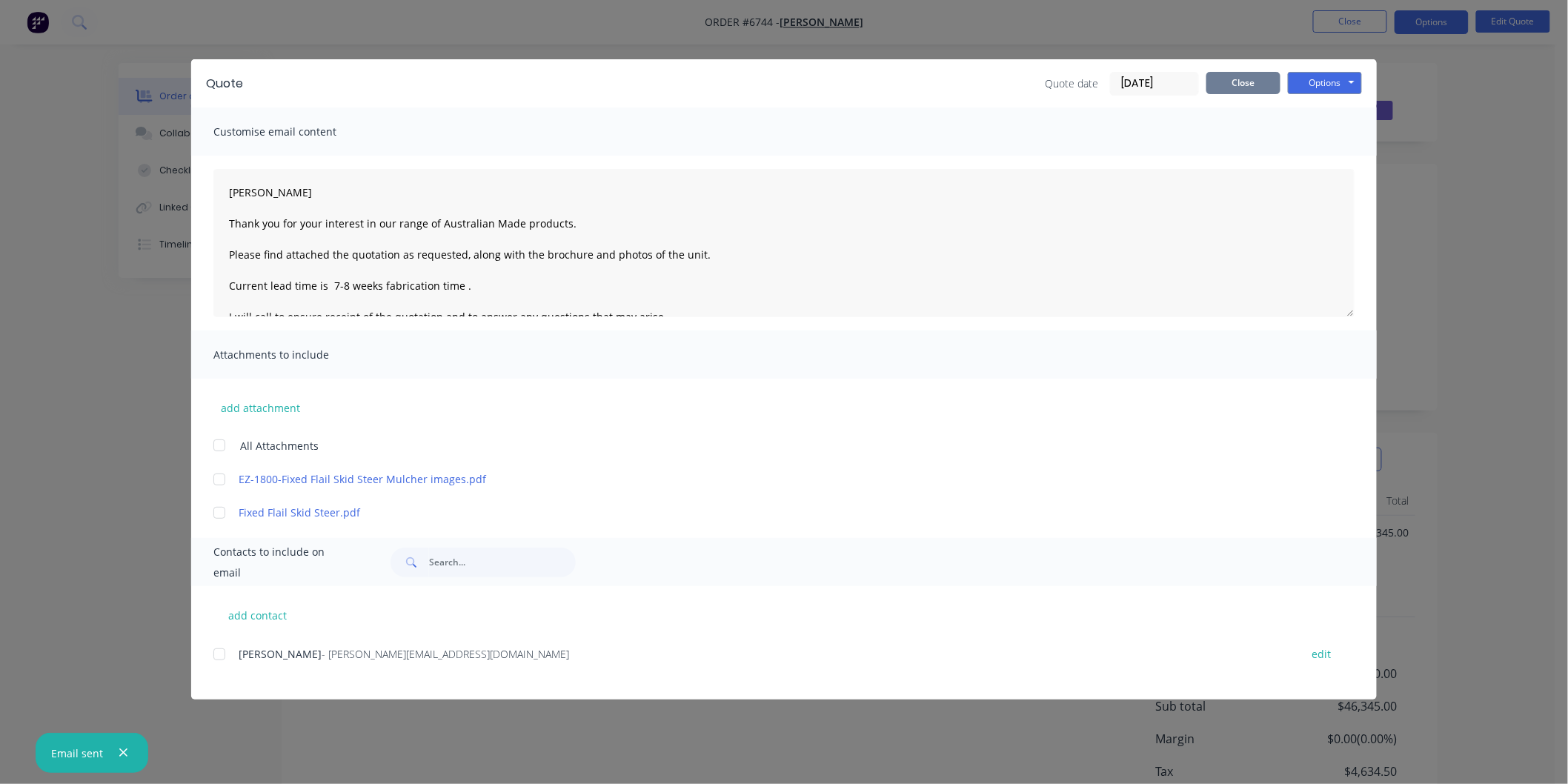
click at [1229, 83] on button "Close" at bounding box center [1244, 83] width 74 height 22
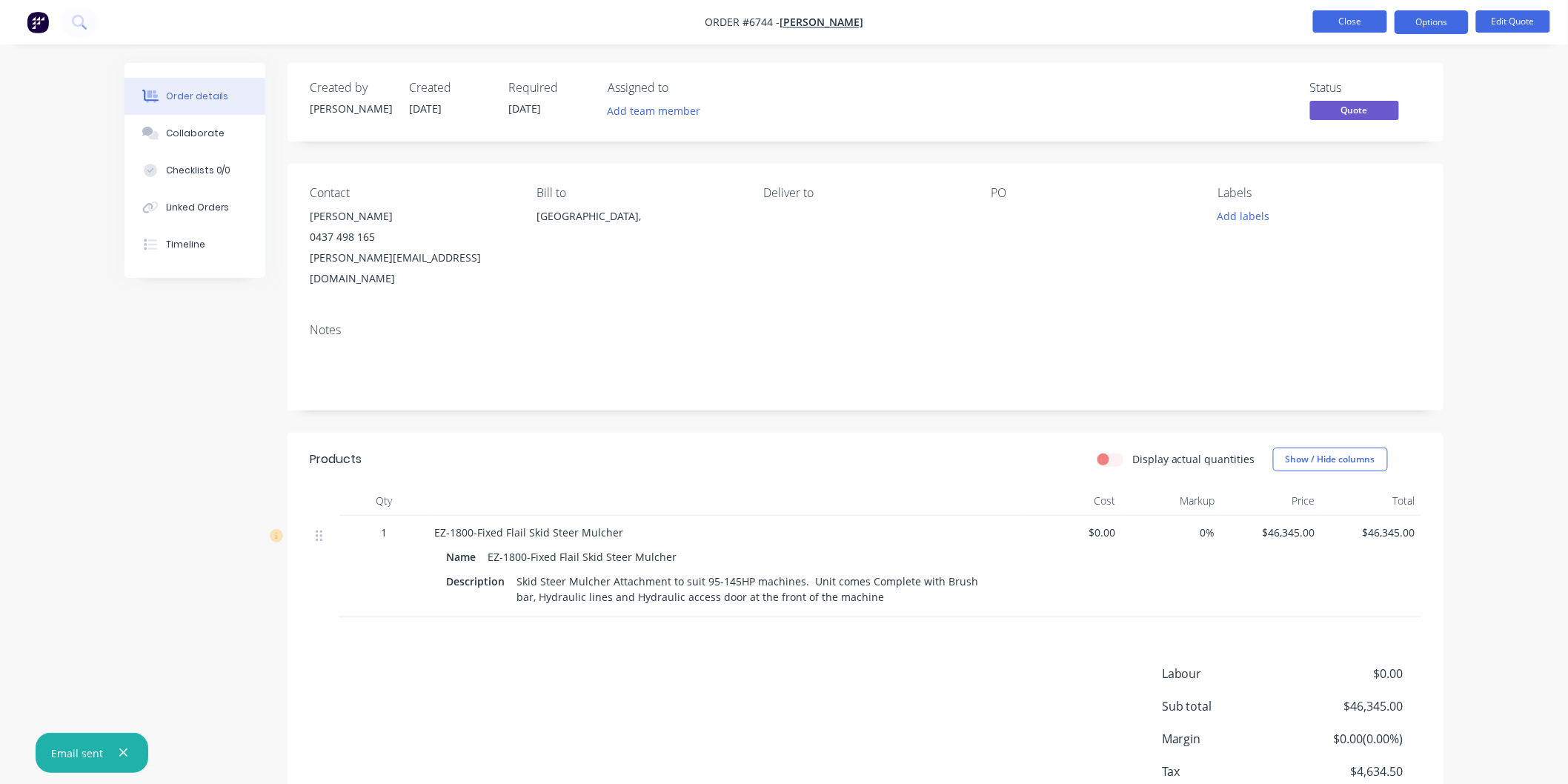
click at [1357, 22] on button "Close" at bounding box center [1350, 21] width 74 height 22
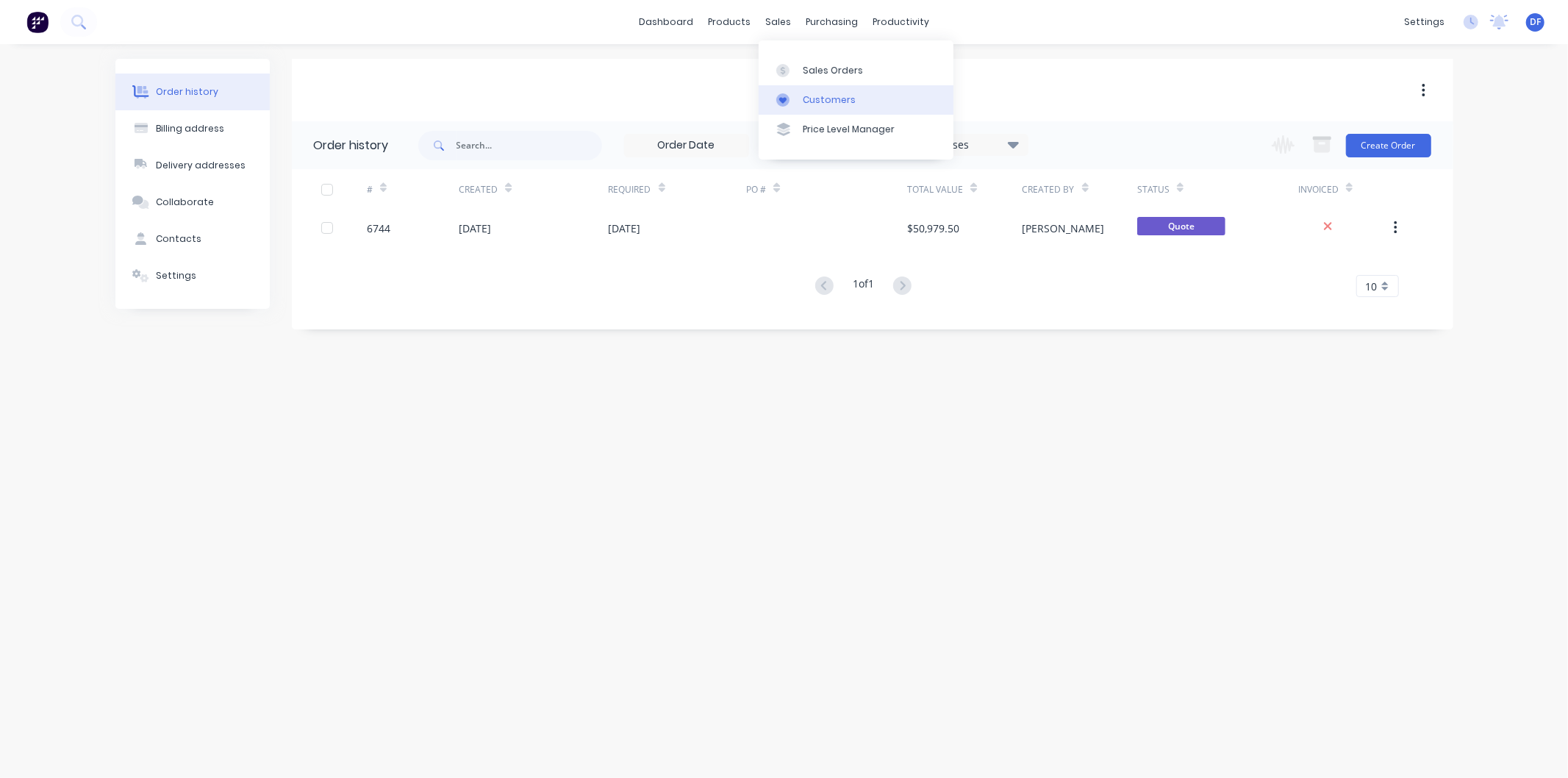
click at [816, 95] on div "Customers" at bounding box center [829, 100] width 53 height 13
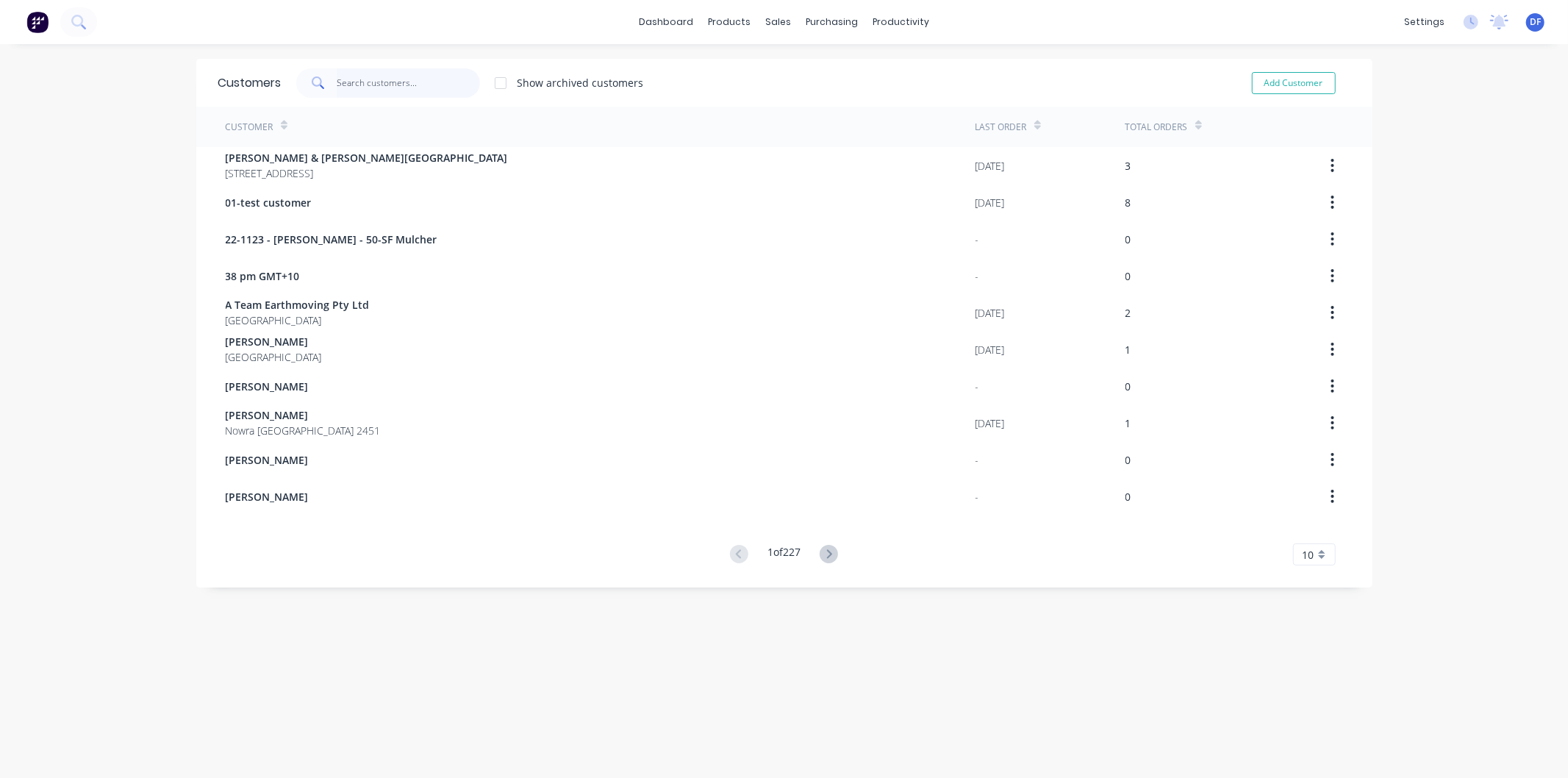
click at [397, 72] on input "text" at bounding box center [408, 83] width 144 height 30
click at [851, 94] on div "Suppliers" at bounding box center [857, 100] width 44 height 13
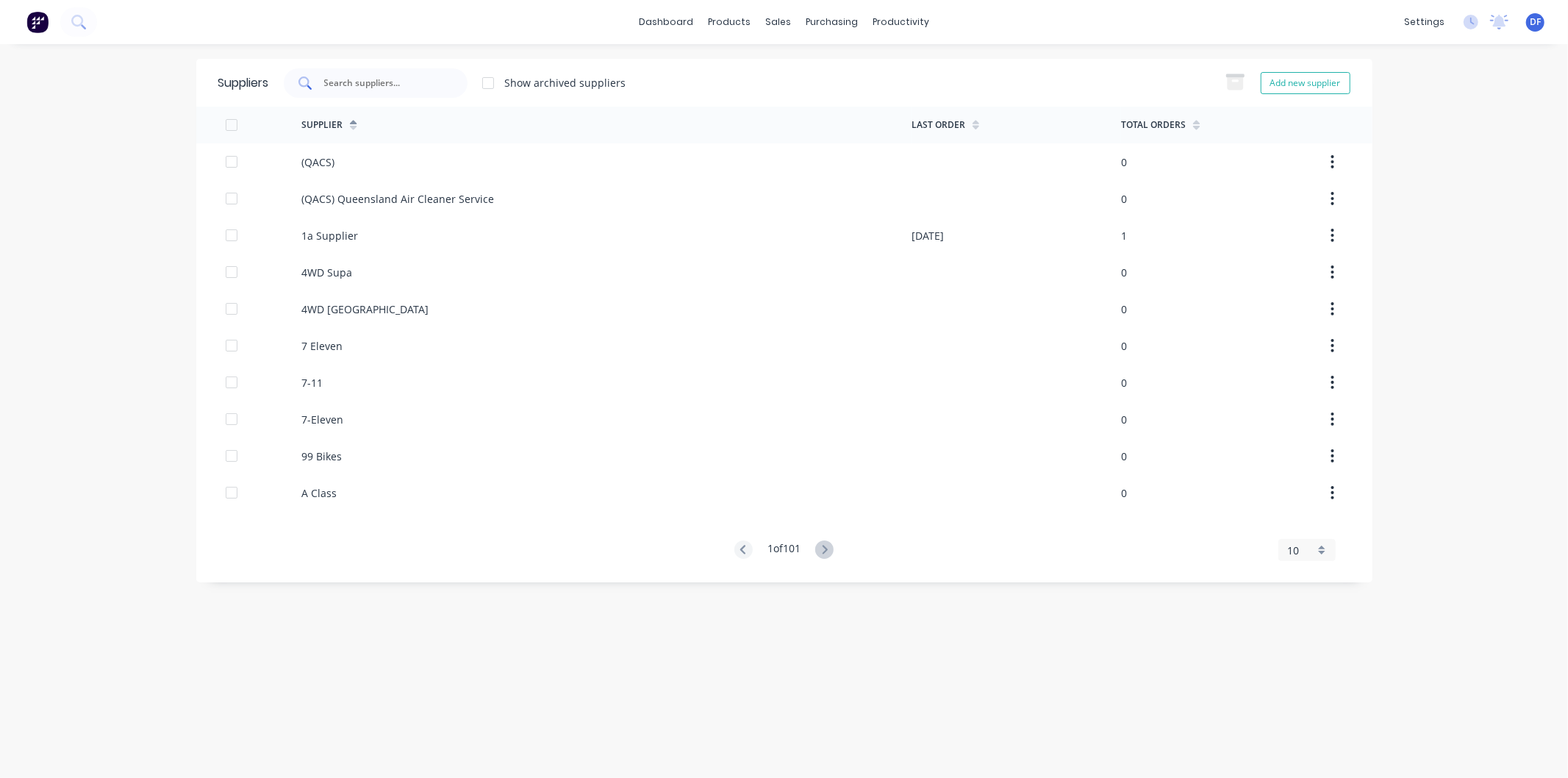
click at [355, 83] on input "text" at bounding box center [384, 83] width 122 height 14
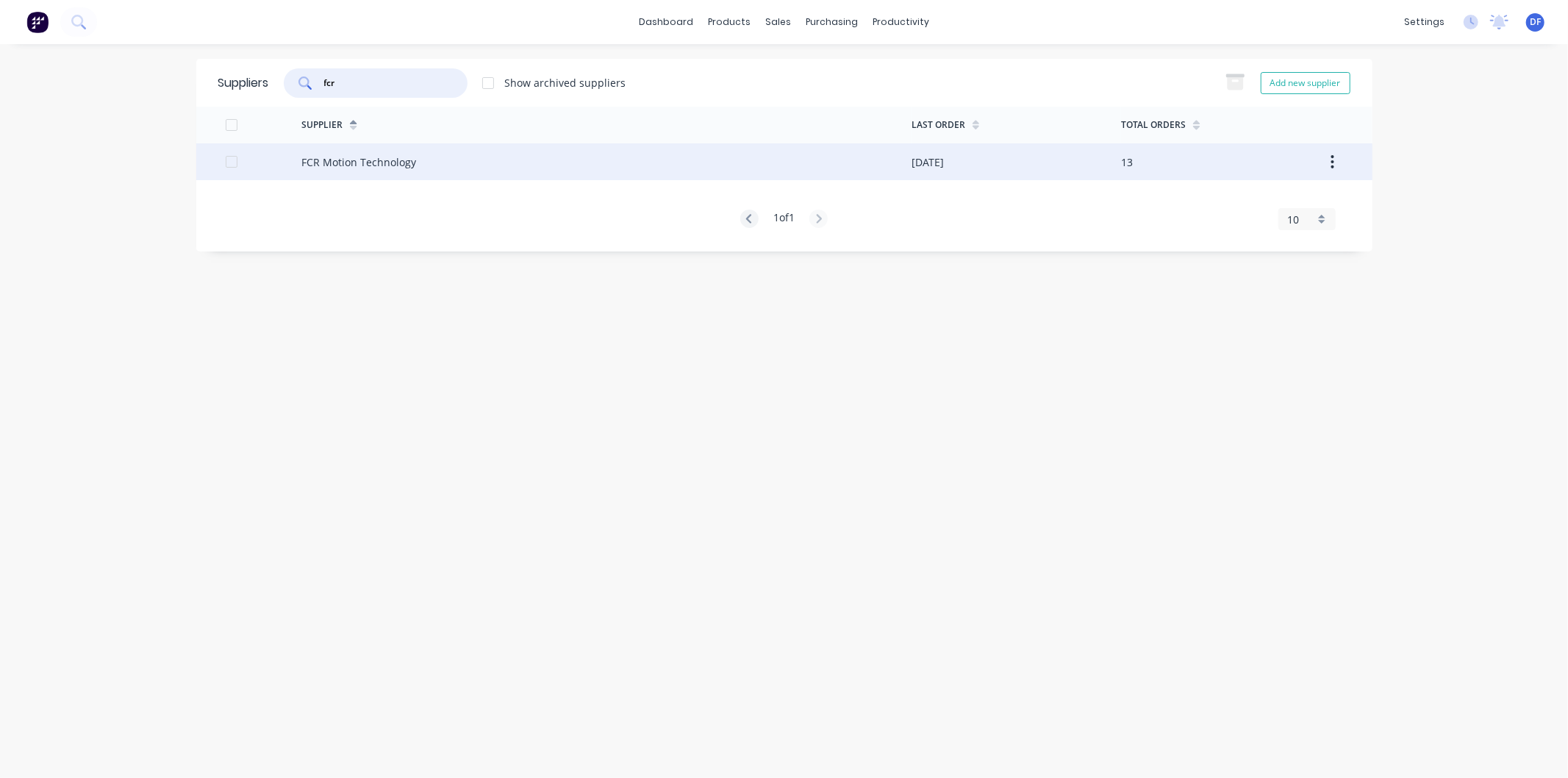
type input "fcr"
click at [349, 159] on div "FCR Motion Technology" at bounding box center [359, 162] width 115 height 15
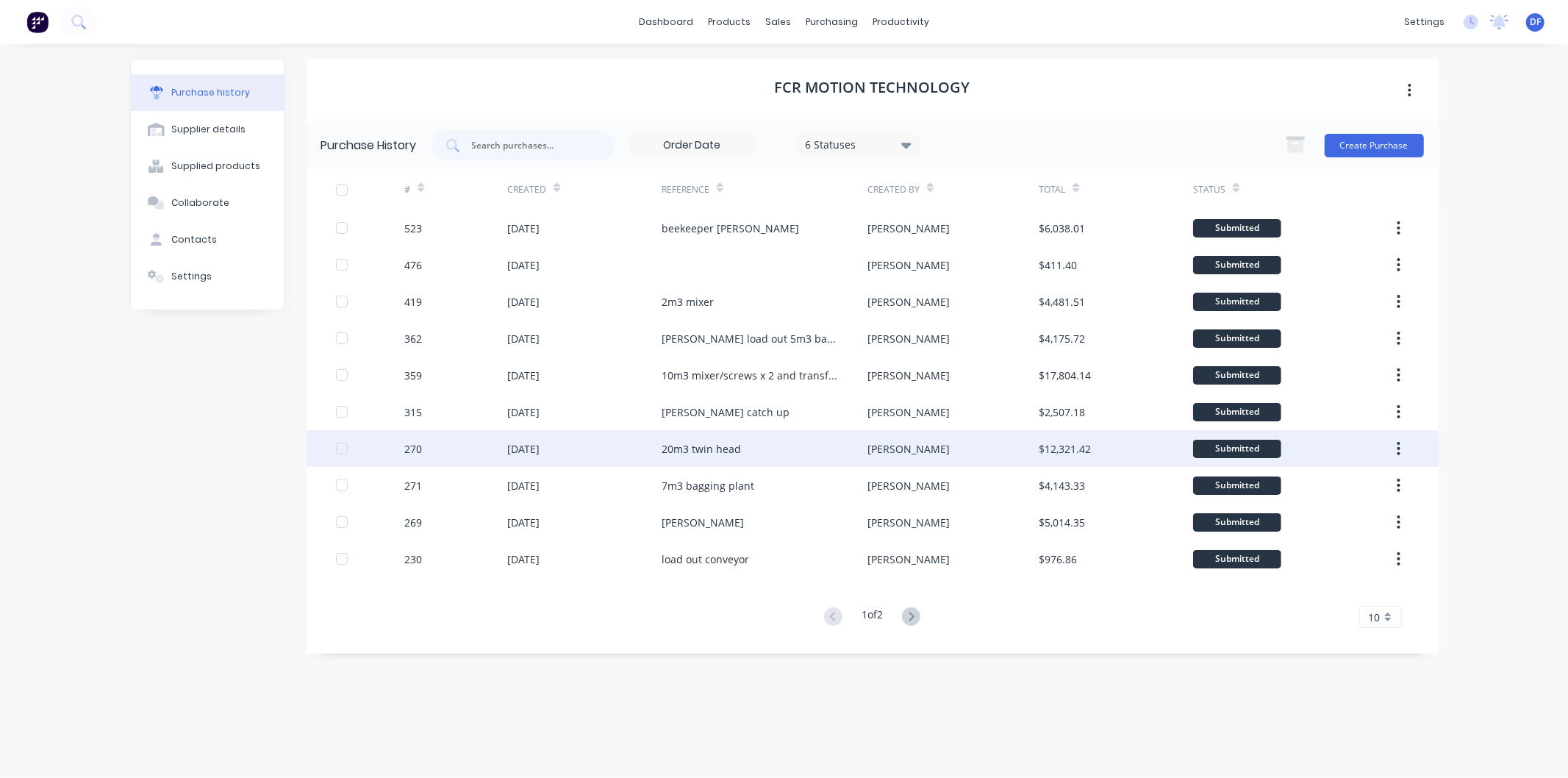
click at [702, 444] on div "20m3 twin head" at bounding box center [701, 449] width 79 height 15
